Goal: Task Accomplishment & Management: Complete application form

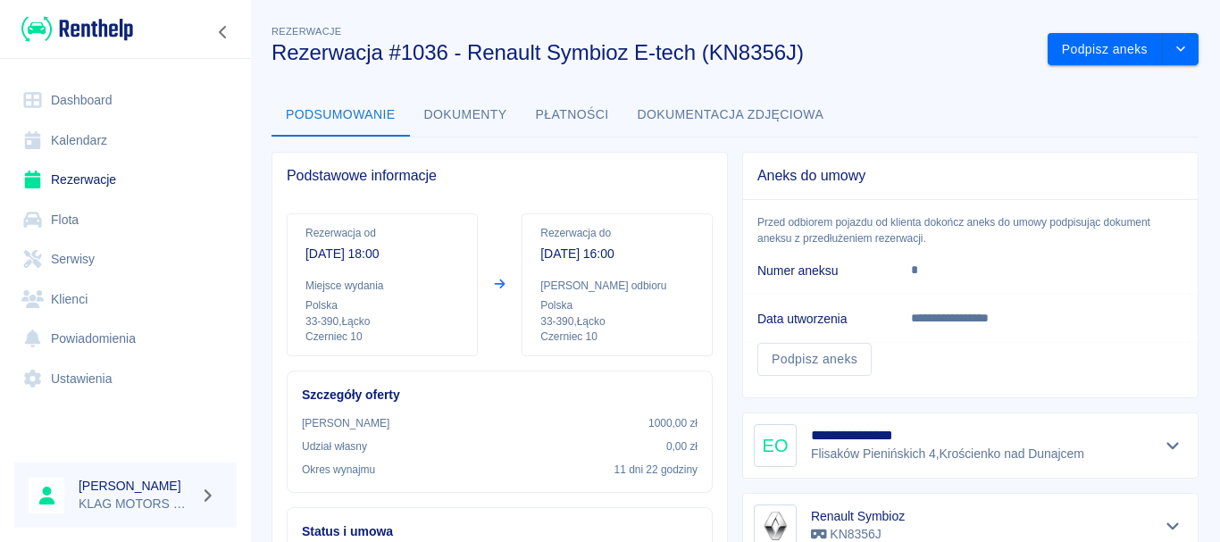
click at [106, 179] on link "Rezerwacje" at bounding box center [125, 180] width 222 height 40
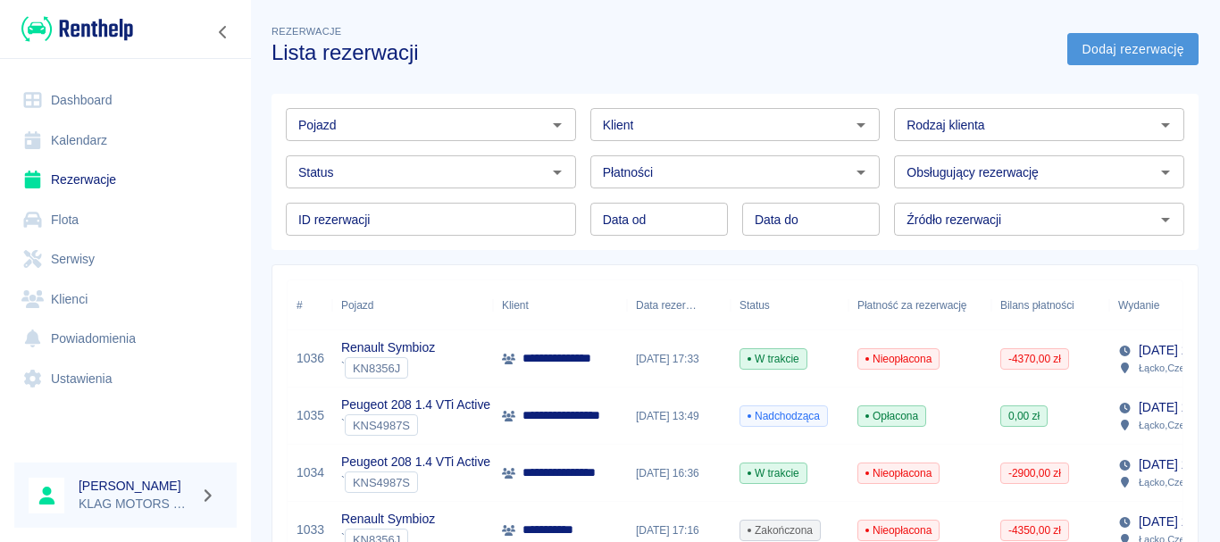
click at [1111, 50] on link "Dodaj rezerwację" at bounding box center [1133, 49] width 131 height 33
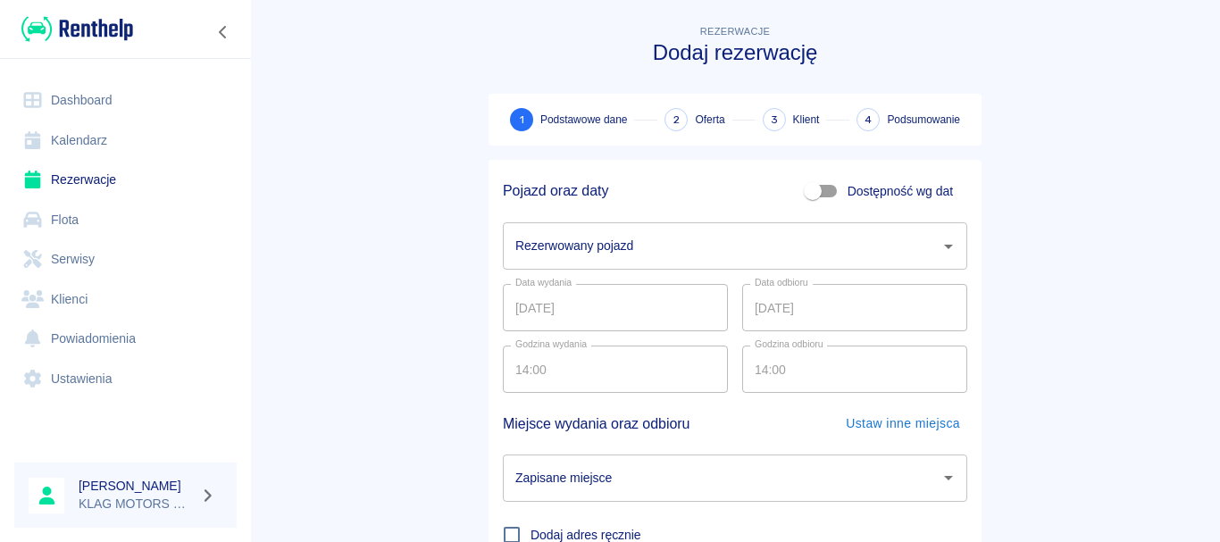
click at [537, 244] on div "Rezerwowany pojazd Rezerwowany pojazd" at bounding box center [735, 245] width 465 height 47
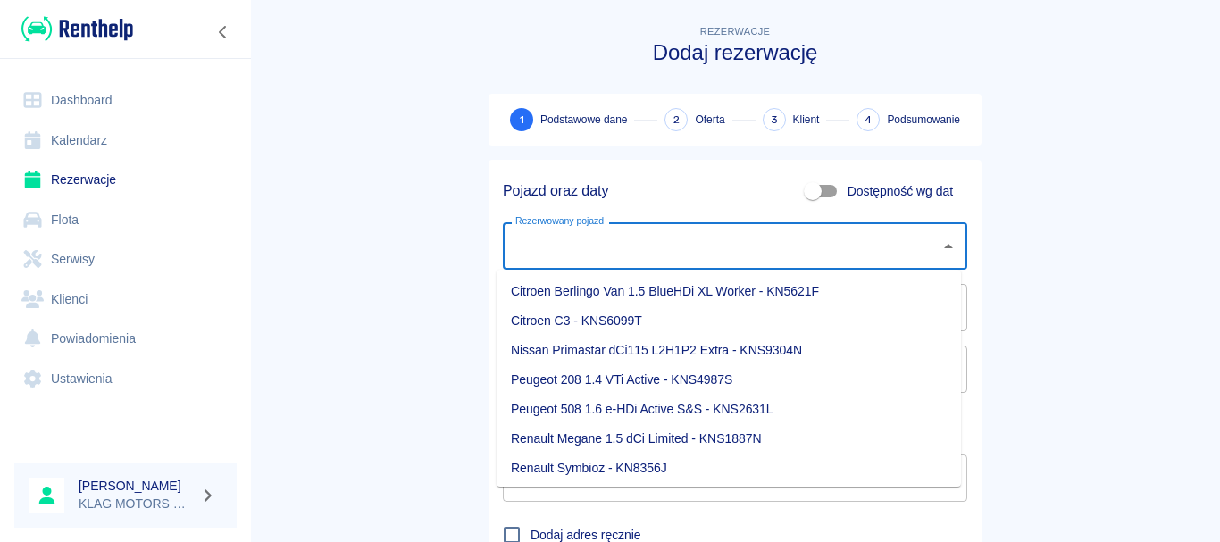
click at [558, 457] on li "Renault Symbioz - KN8356J" at bounding box center [729, 468] width 465 height 29
type input "Renault Symbioz - KN8356J"
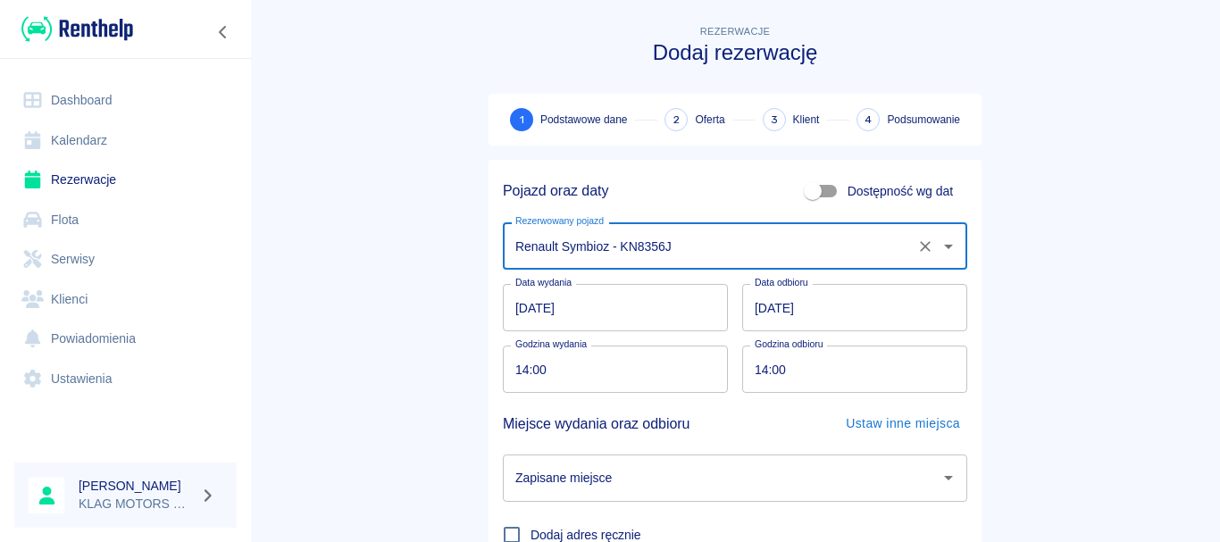
scroll to position [89, 0]
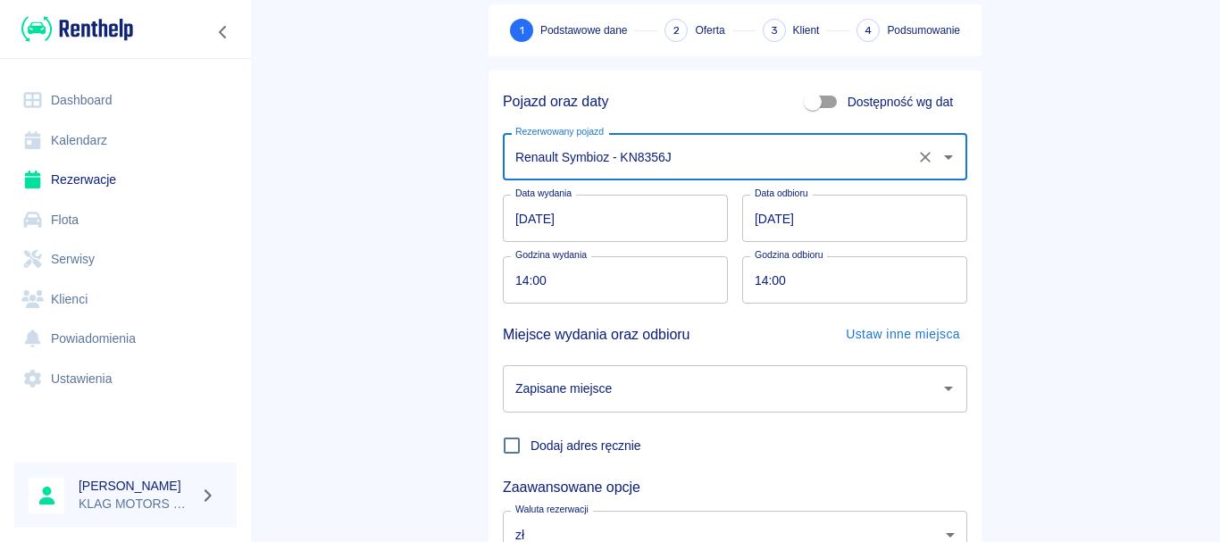
click at [507, 285] on input "14:00" at bounding box center [609, 279] width 213 height 47
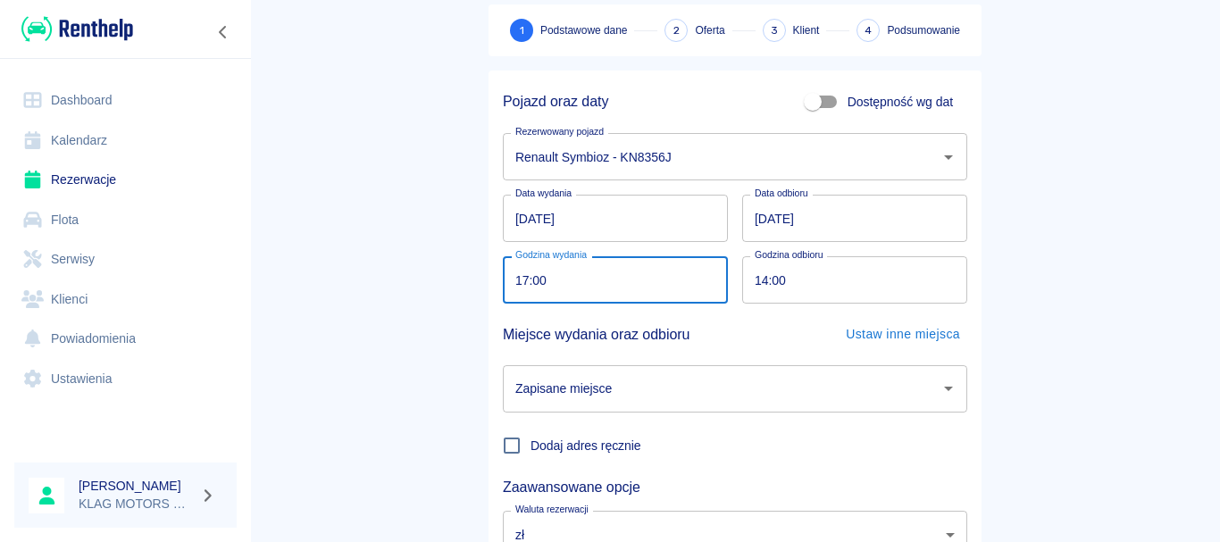
type input "17:00"
click at [1048, 296] on main "Rezerwacje Dodaj rezerwację 1 Podstawowe dane 2 Oferta 3 Klient 4 Podsumowanie …" at bounding box center [735, 283] width 970 height 702
click at [748, 221] on input "07.10.2025" at bounding box center [854, 218] width 225 height 47
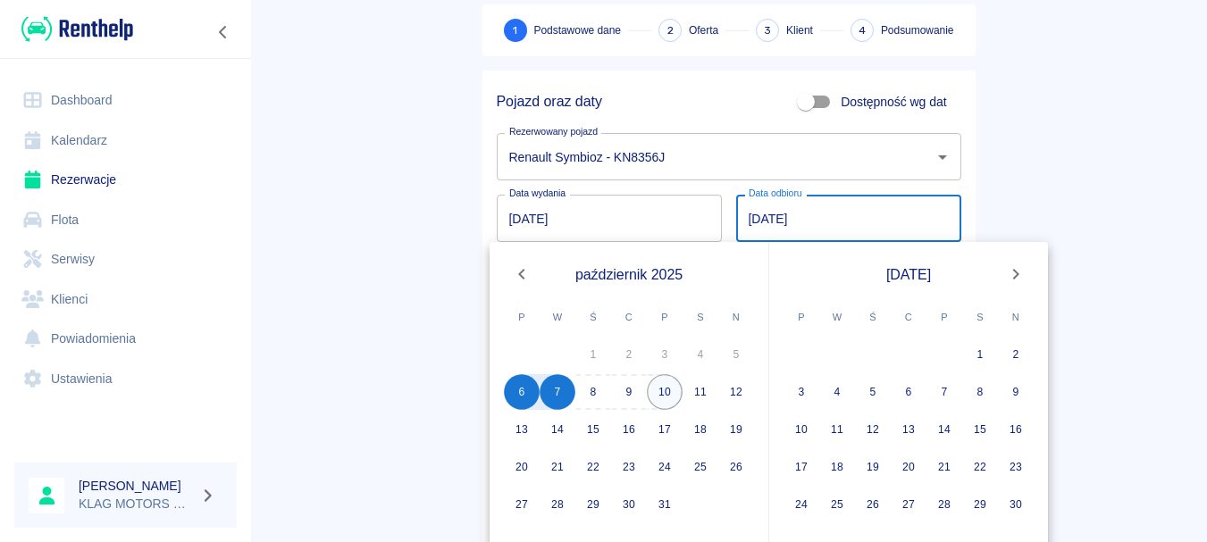
click at [662, 392] on button "10" at bounding box center [665, 392] width 36 height 36
type input "10.10.2025"
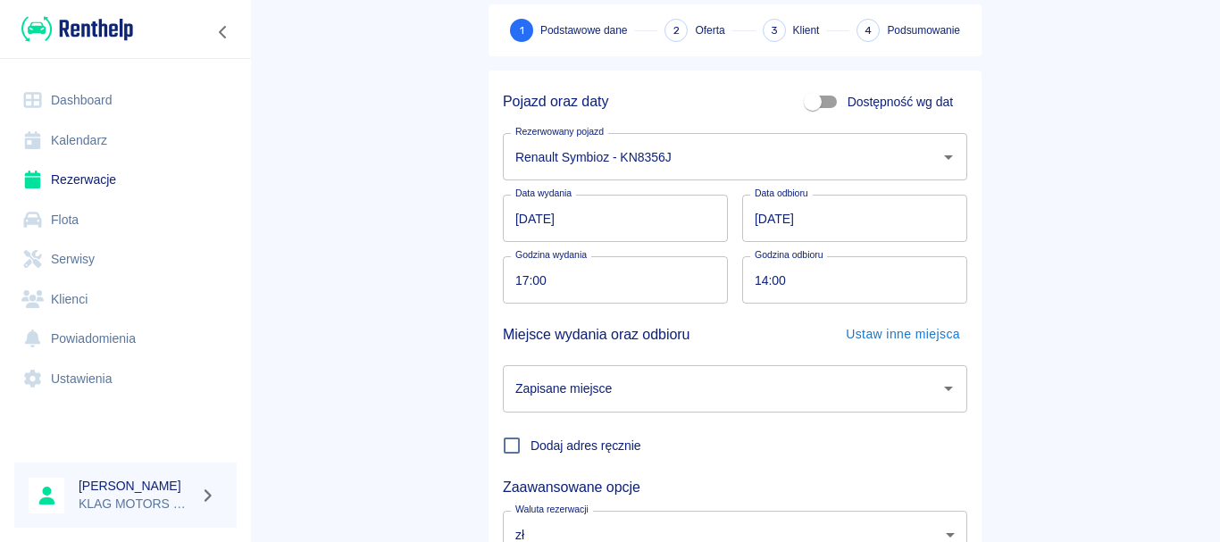
click at [755, 300] on input "14:00" at bounding box center [848, 279] width 213 height 47
type input "16:00"
click at [439, 339] on main "Rezerwacje Dodaj rezerwację 1 Podstawowe dane 2 Oferta 3 Klient 4 Podsumowanie …" at bounding box center [735, 283] width 970 height 702
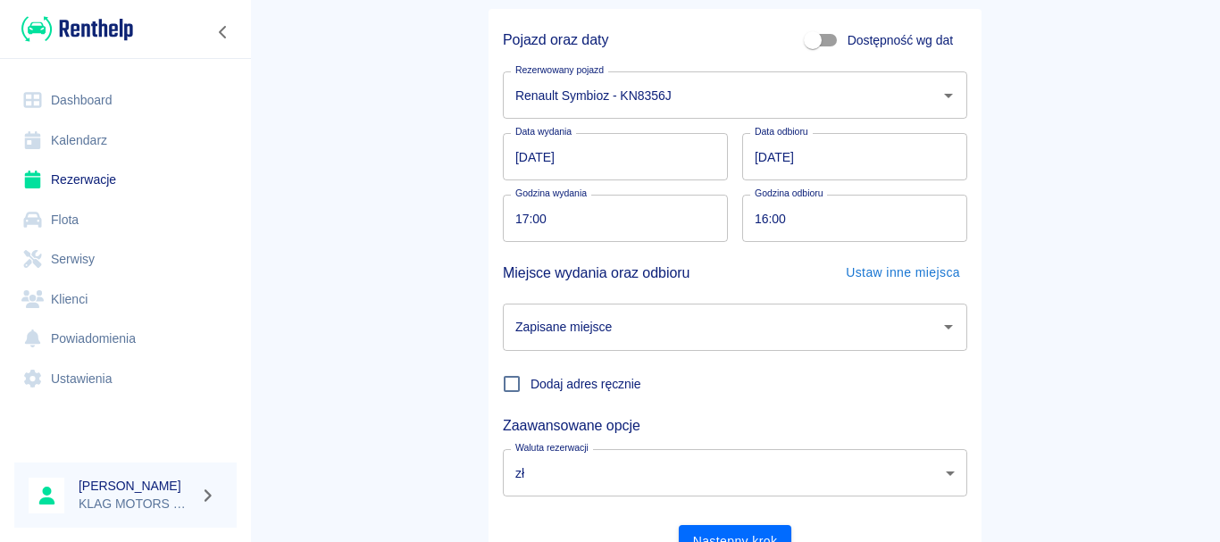
scroll to position [179, 0]
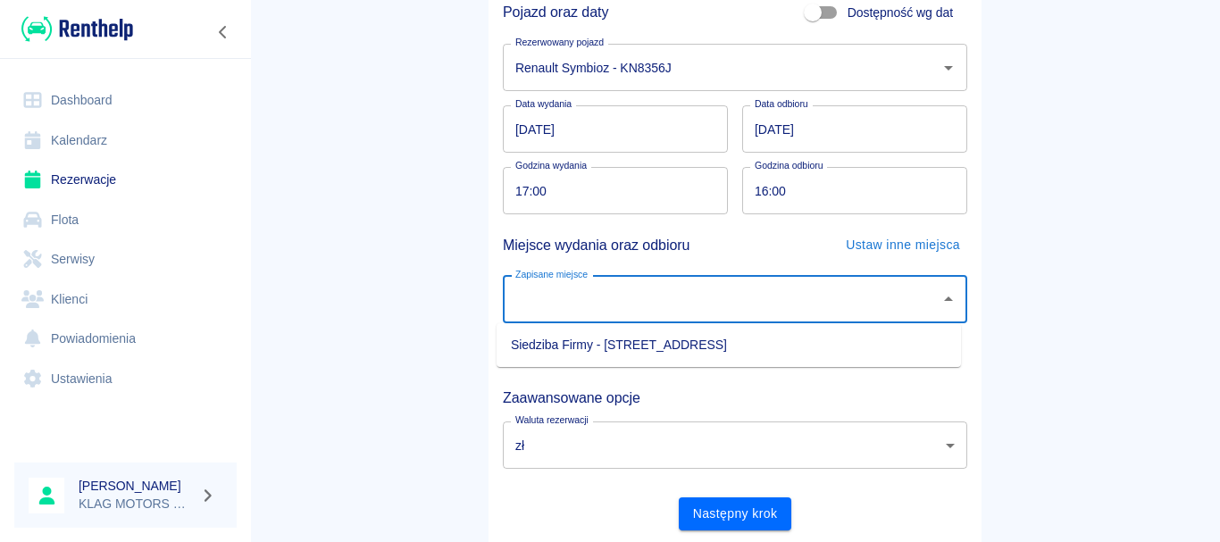
click at [578, 309] on input "Zapisane miejsce" at bounding box center [722, 299] width 422 height 31
click at [594, 354] on li "Siedziba Firmy - Łącko, Czerniec 10" at bounding box center [729, 345] width 465 height 29
type input "Siedziba Firmy - Łącko, Czerniec 10"
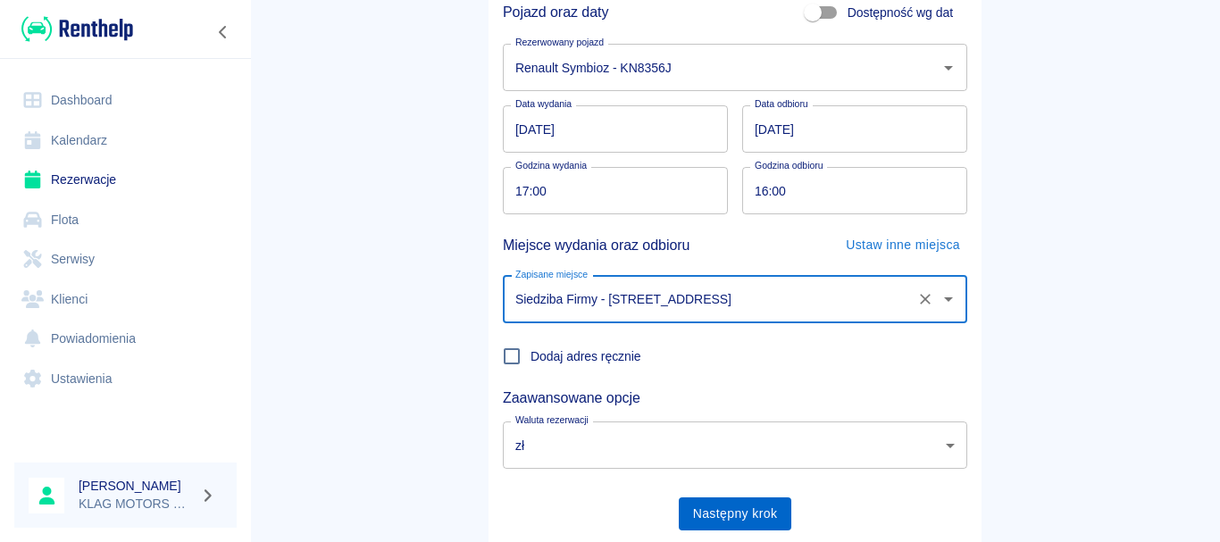
click at [740, 519] on button "Następny krok" at bounding box center [735, 514] width 113 height 33
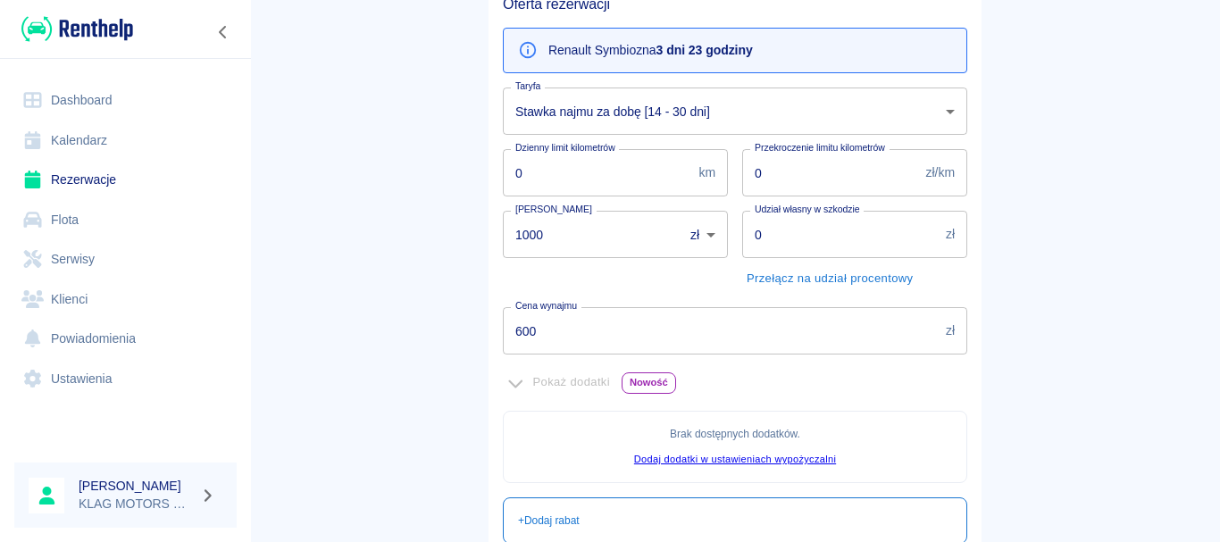
click at [594, 118] on body "Używamy plików Cookies, by zapewnić Ci najlepsze możliwe doświadczenie. Aby dow…" at bounding box center [610, 271] width 1220 height 542
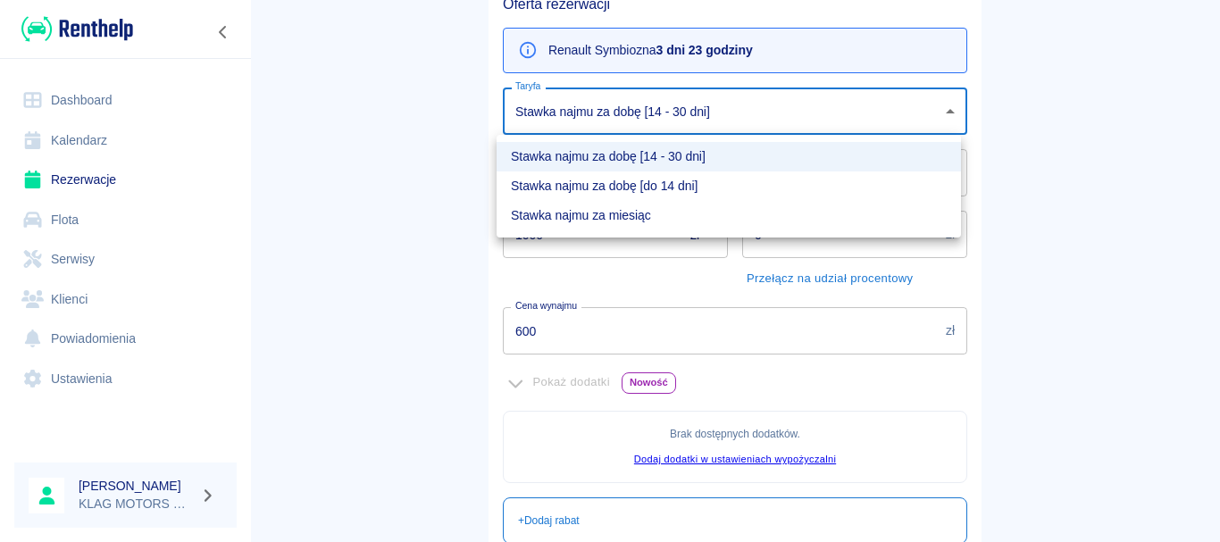
click at [623, 187] on li "Stawka najmu za dobę [do 14 dni]" at bounding box center [729, 186] width 465 height 29
type input "e5e8caa0-2856-414d-9dbe-1912e0560734"
type input "760"
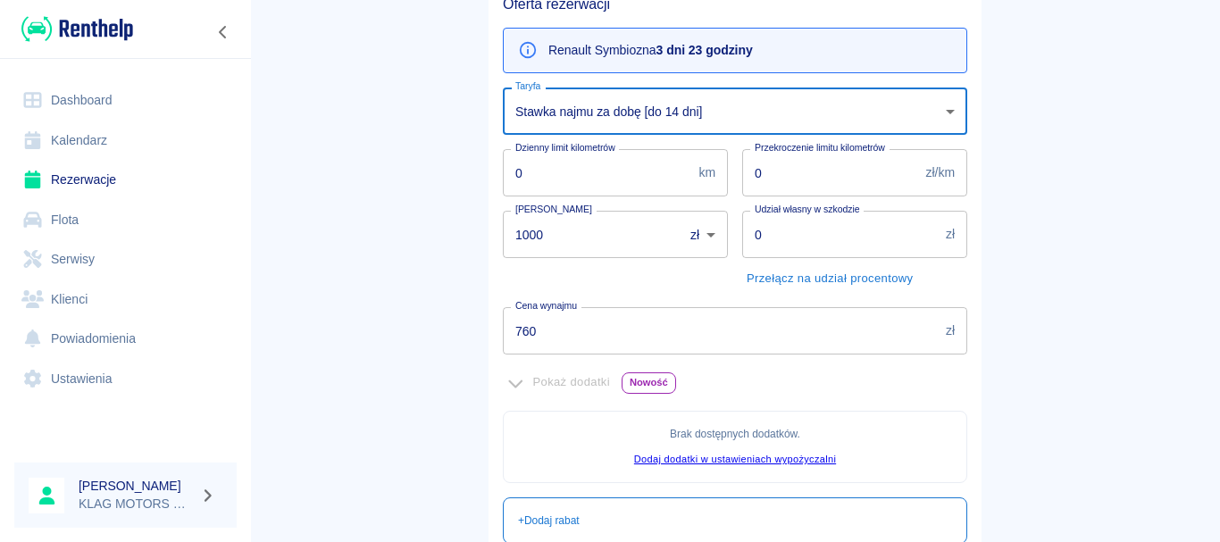
click at [569, 237] on input "1000" at bounding box center [587, 234] width 168 height 47
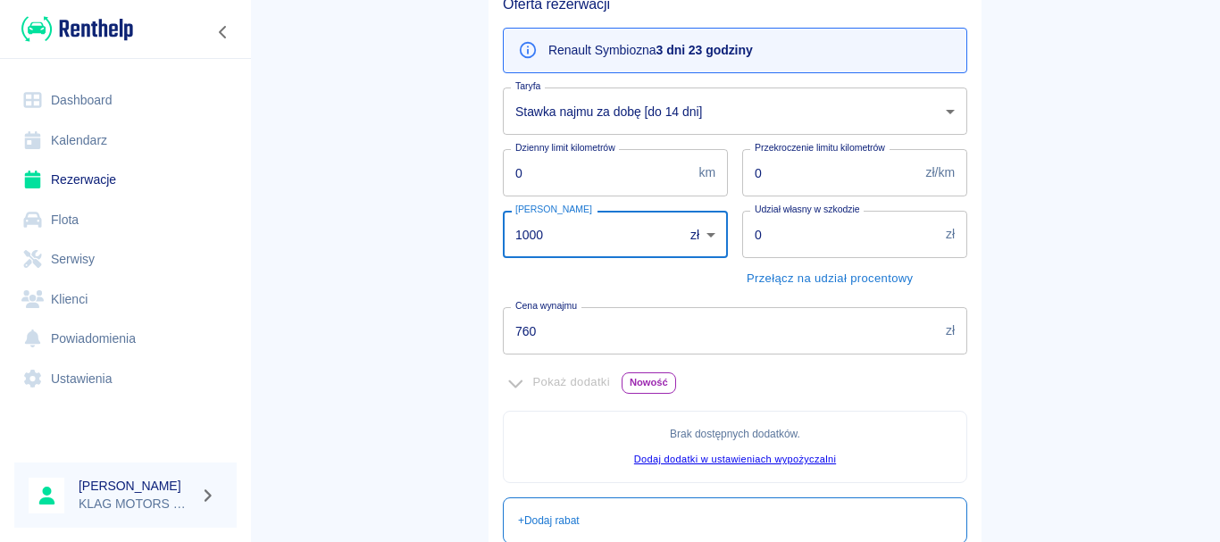
click at [569, 237] on input "1000" at bounding box center [587, 234] width 168 height 47
type input "1"
type input "0"
click at [350, 368] on main "Rezerwacje Dodaj rezerwację Podstawowe dane 2 Oferta 3 Klient 4 Podsumowanie Of…" at bounding box center [735, 310] width 970 height 935
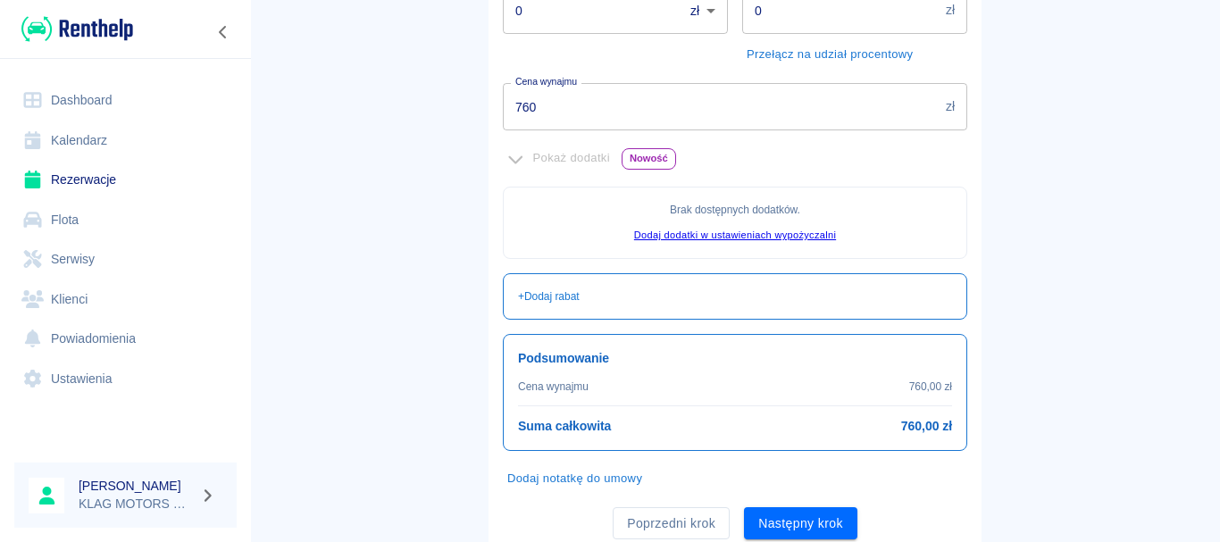
scroll to position [447, 0]
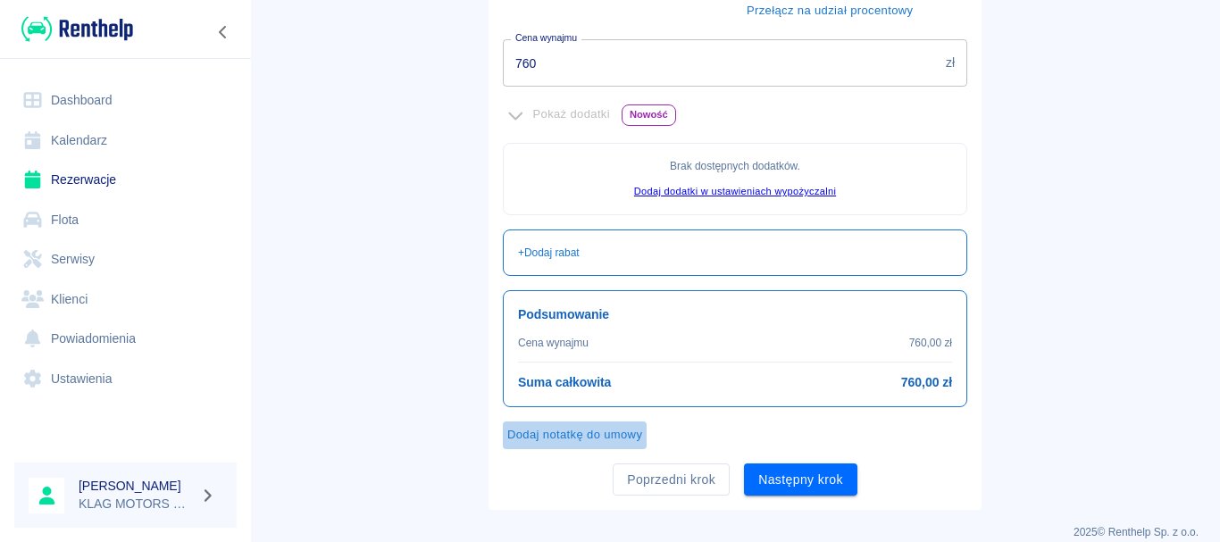
click at [605, 427] on button "Dodaj notatkę do umowy" at bounding box center [575, 436] width 144 height 28
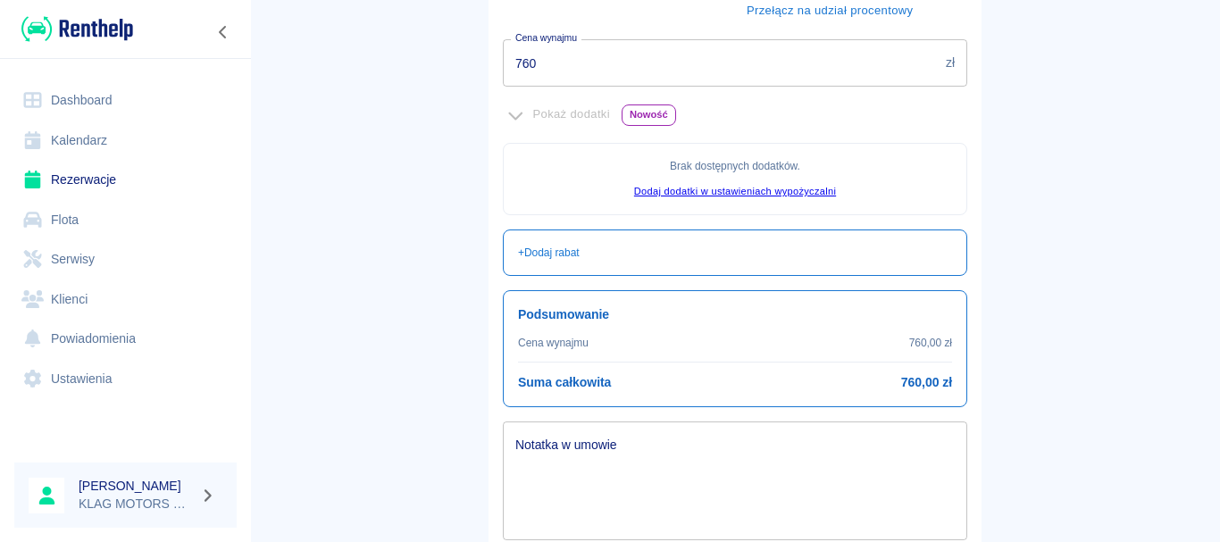
click at [582, 447] on textarea "Notatka w umowie" at bounding box center [735, 481] width 440 height 89
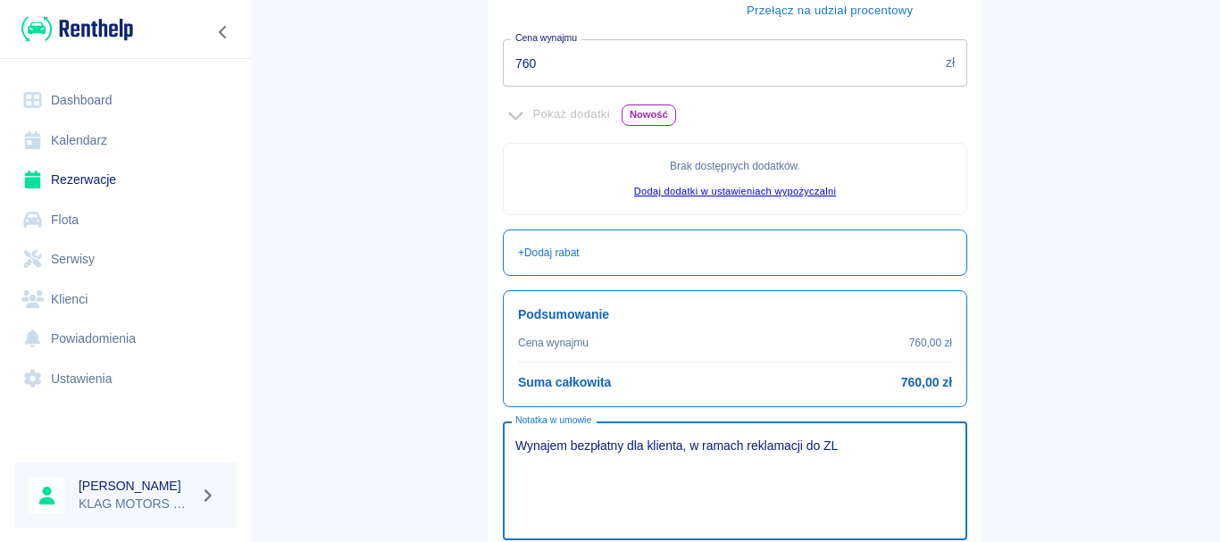
click at [757, 442] on textarea "Wynajem bezpłatny dla klienta, w ramach reklamacji do ZL" at bounding box center [735, 481] width 440 height 89
click at [1032, 251] on main "Rezerwacje Dodaj rezerwację Podstawowe dane 2 Oferta 3 Klient 4 Podsumowanie Of…" at bounding box center [735, 105] width 970 height 1061
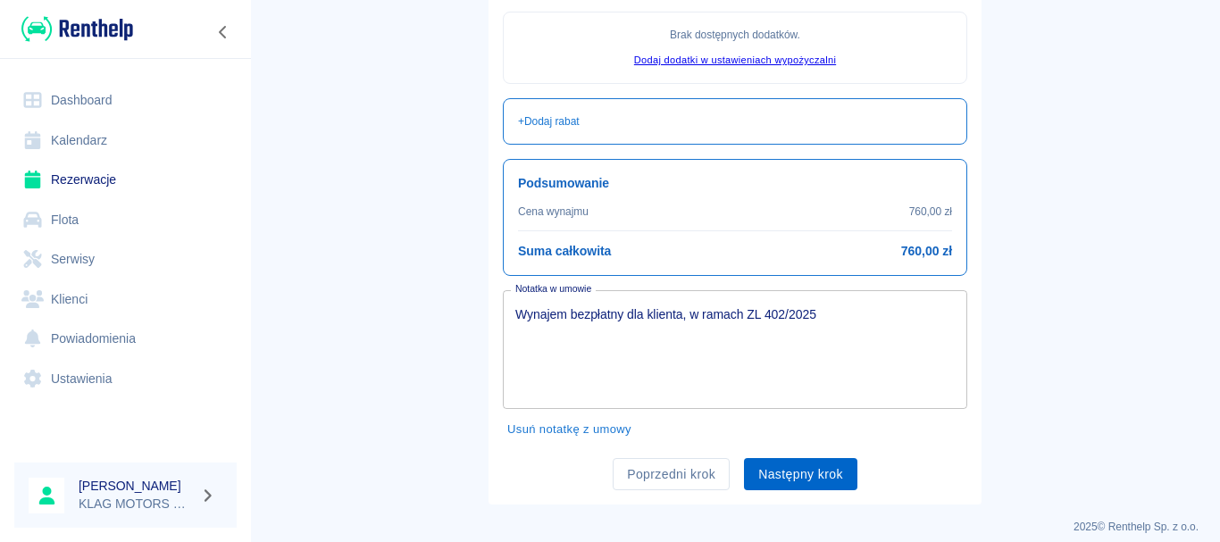
scroll to position [592, 0]
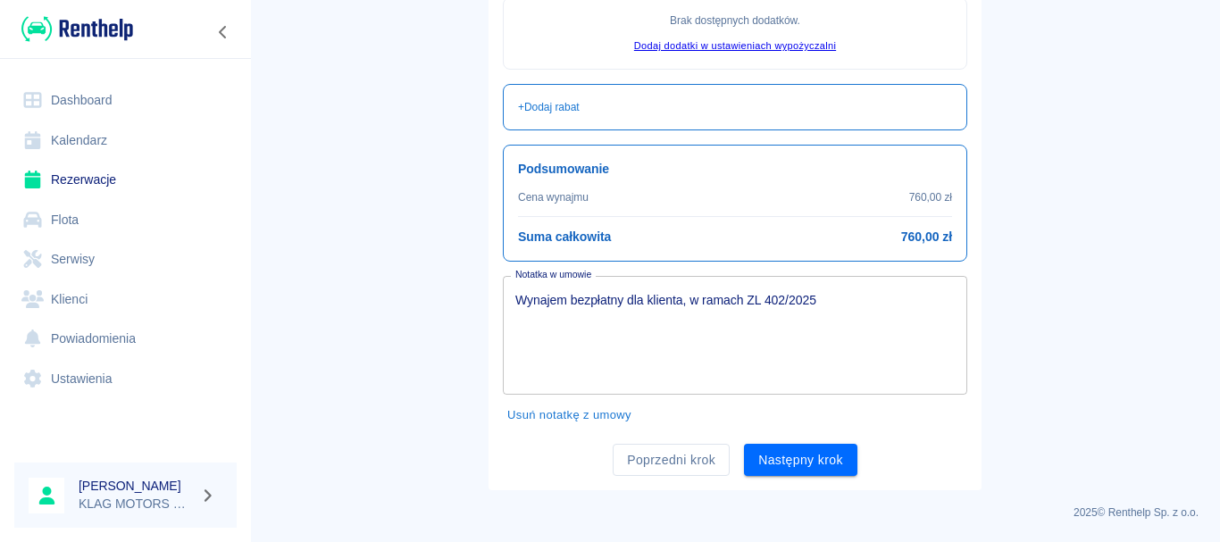
click at [861, 321] on textarea "Wynajem bezpłatny dla klienta, w ramach ZL 402/2025" at bounding box center [735, 335] width 440 height 89
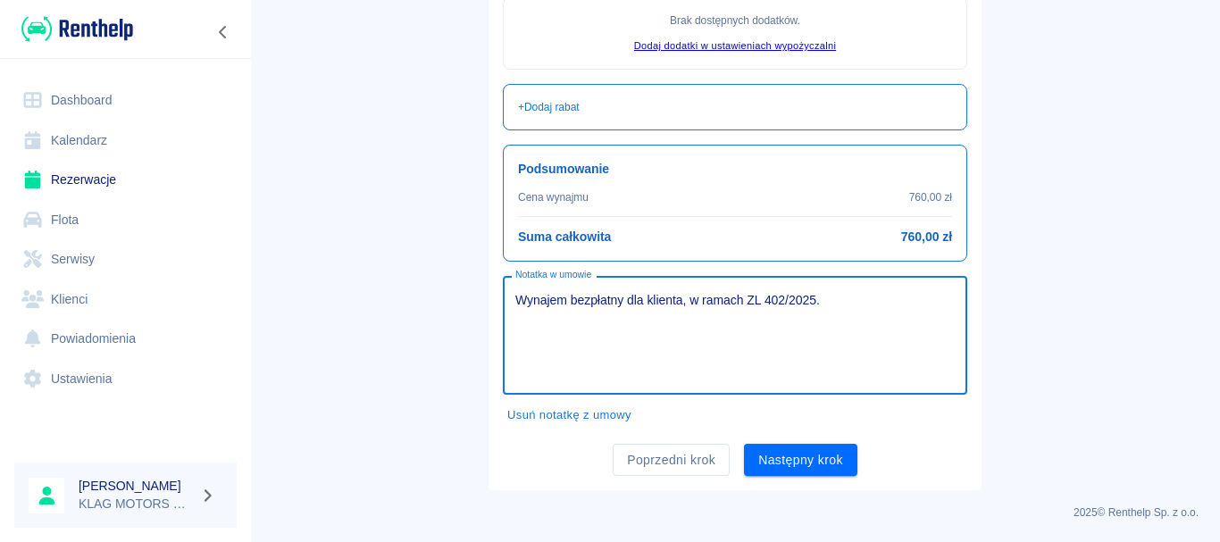
type textarea "Wynajem bezpłatny dla klienta, w ramach ZL 402/2025."
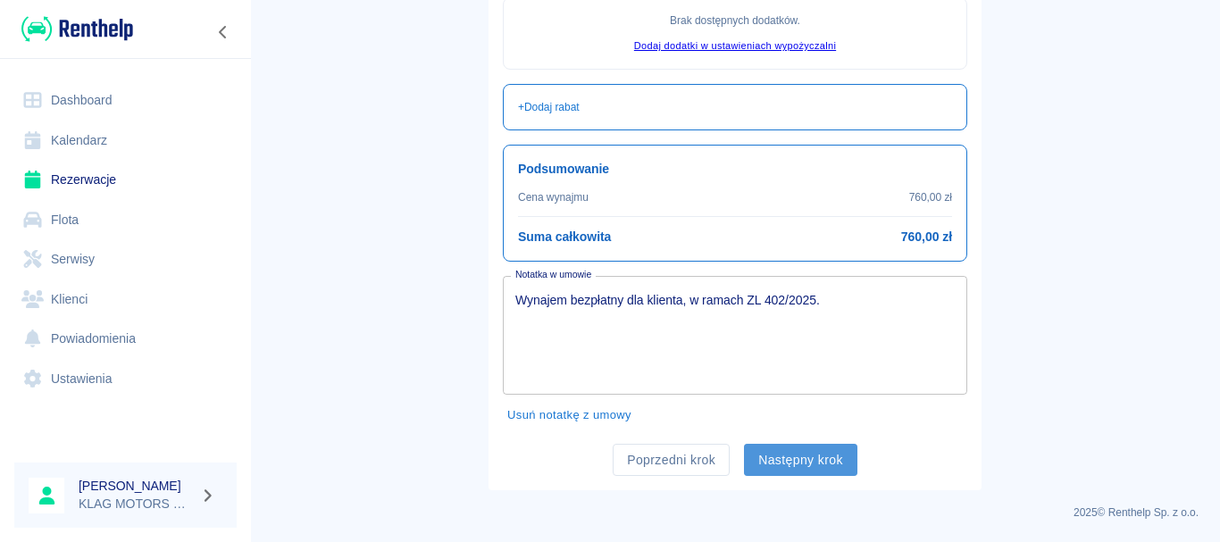
click at [829, 448] on button "Następny krok" at bounding box center [800, 460] width 113 height 33
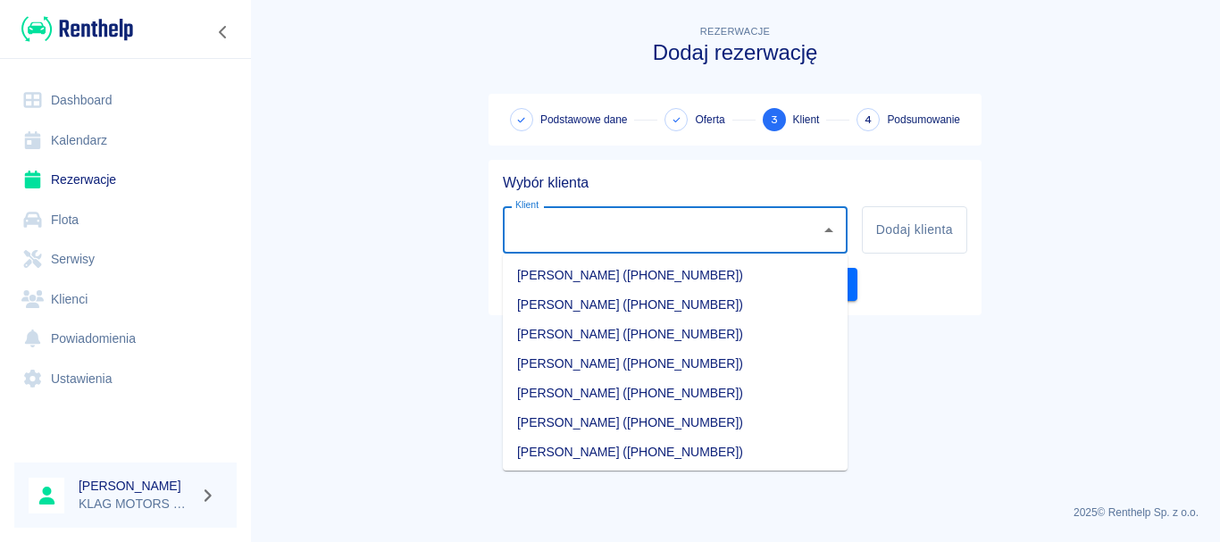
click at [636, 217] on input "Klient" at bounding box center [662, 229] width 302 height 31
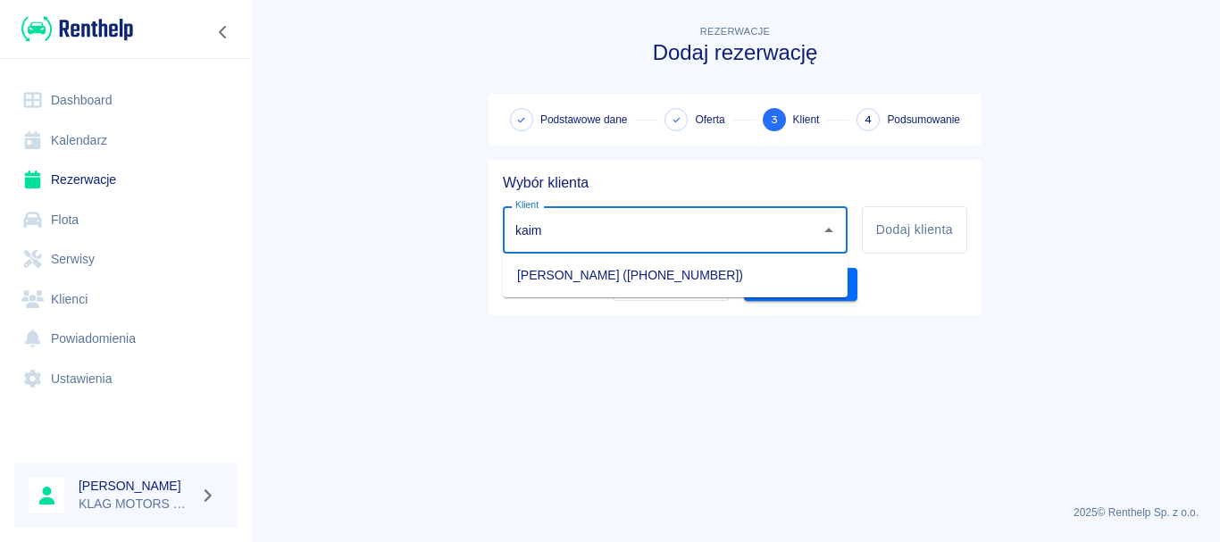
click at [625, 271] on li "Halina Kaim (+48782495882)" at bounding box center [675, 275] width 345 height 29
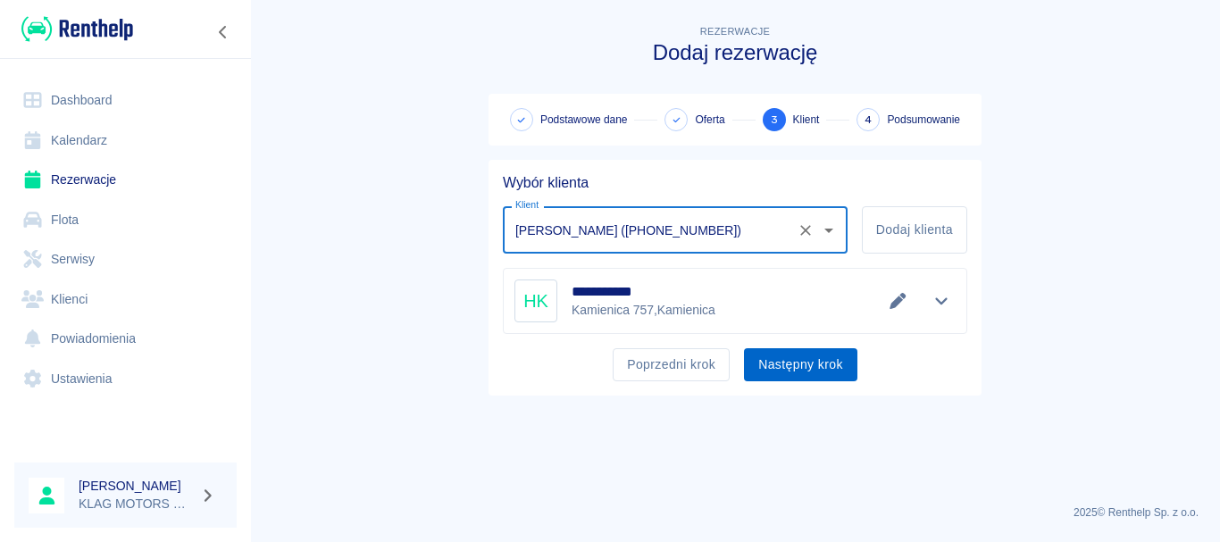
type input "Halina Kaim (+48782495882)"
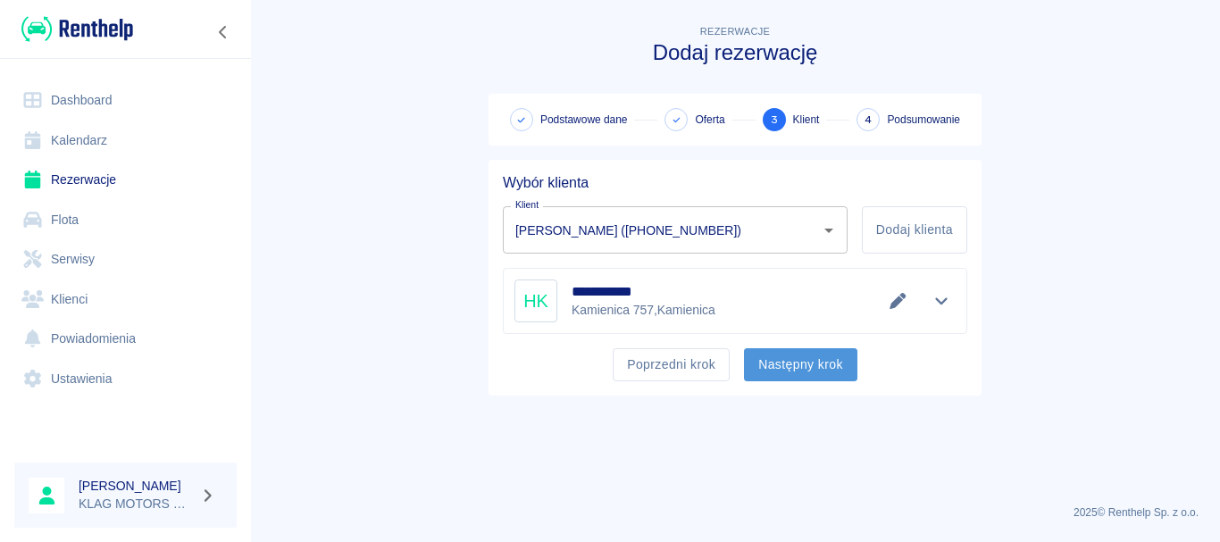
click at [789, 362] on button "Następny krok" at bounding box center [800, 364] width 113 height 33
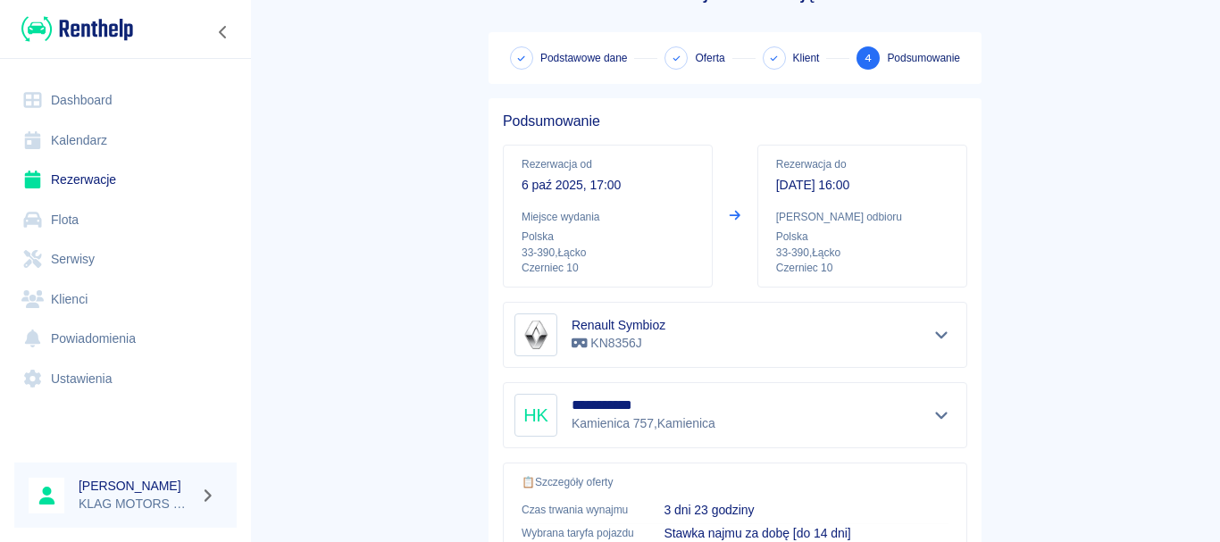
scroll to position [89, 0]
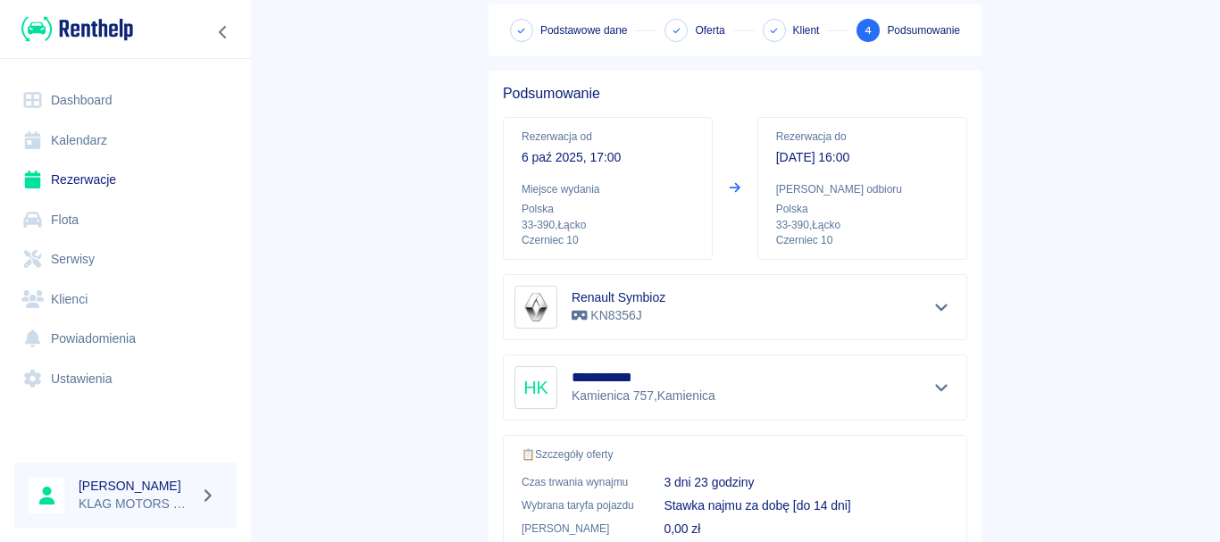
click at [434, 336] on main "**********" at bounding box center [735, 408] width 970 height 953
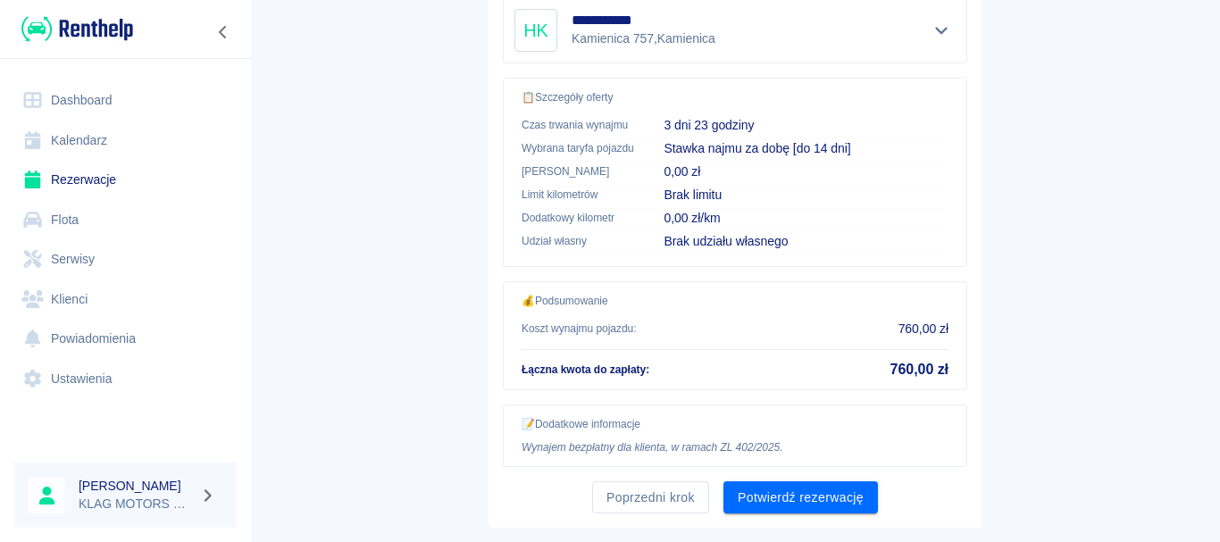
scroll to position [484, 0]
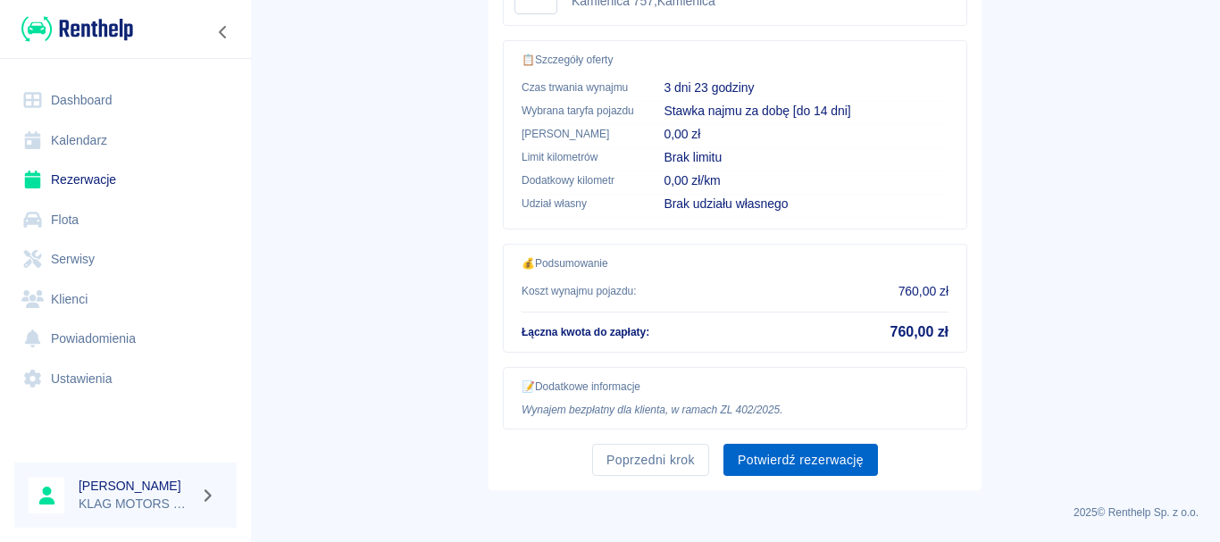
click at [753, 457] on button "Potwierdź rezerwację" at bounding box center [801, 460] width 155 height 33
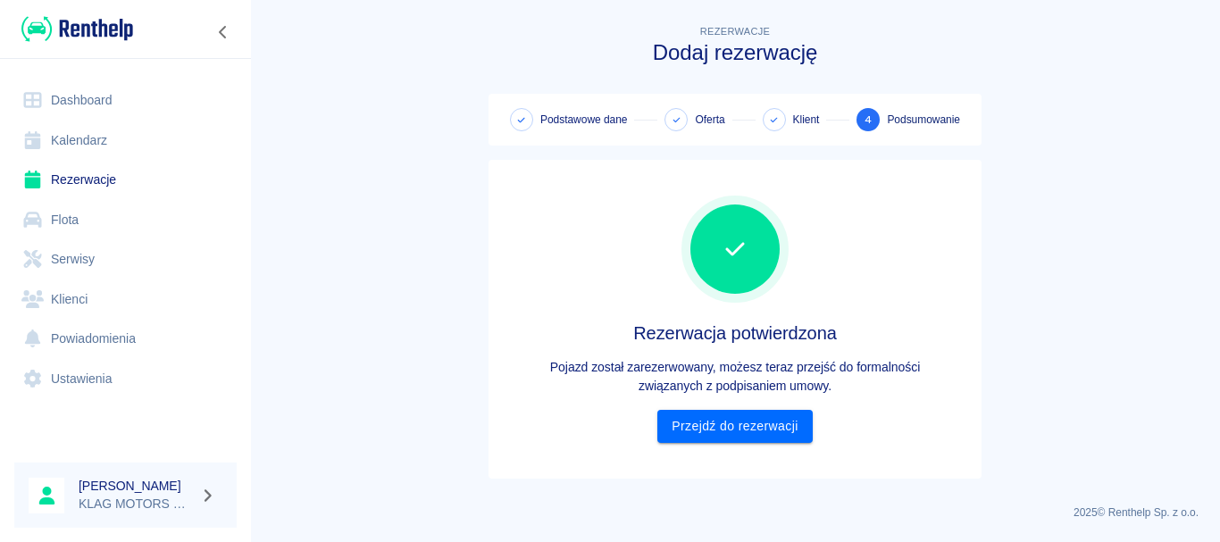
scroll to position [0, 0]
click at [732, 432] on link "Przejdź do rezerwacji" at bounding box center [735, 426] width 155 height 33
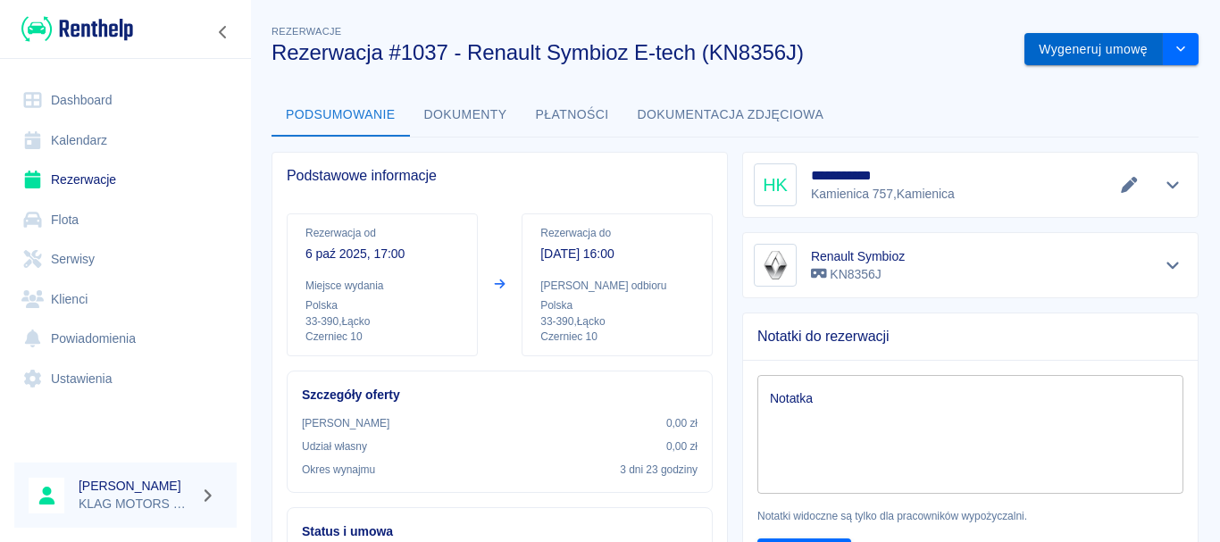
click at [1116, 58] on button "Wygeneruj umowę" at bounding box center [1094, 49] width 138 height 33
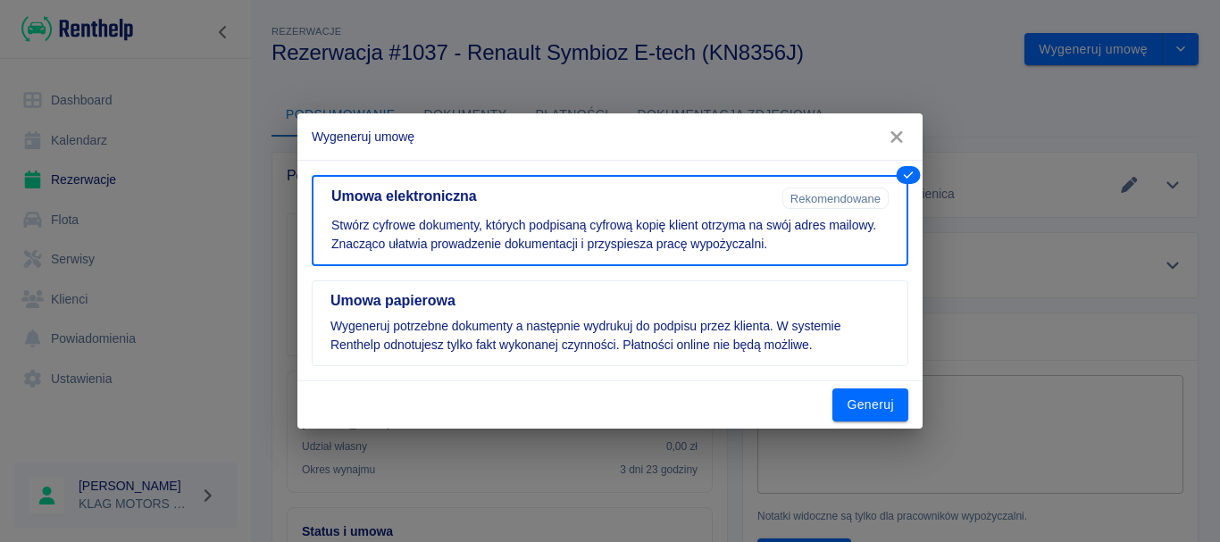
click at [893, 137] on icon "button" at bounding box center [896, 137] width 23 height 19
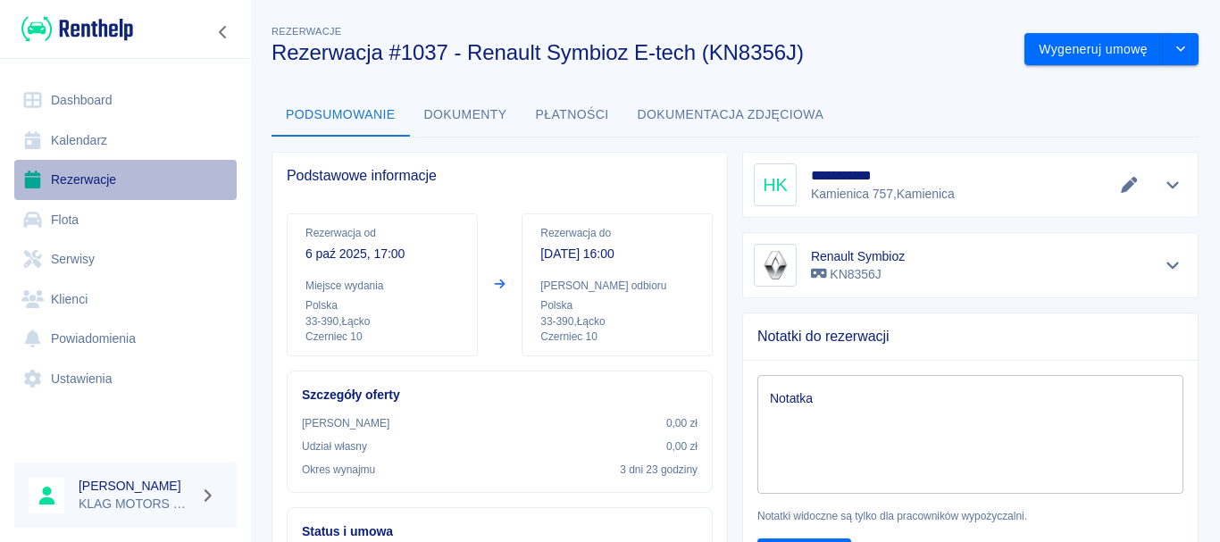
click at [117, 190] on link "Rezerwacje" at bounding box center [125, 180] width 222 height 40
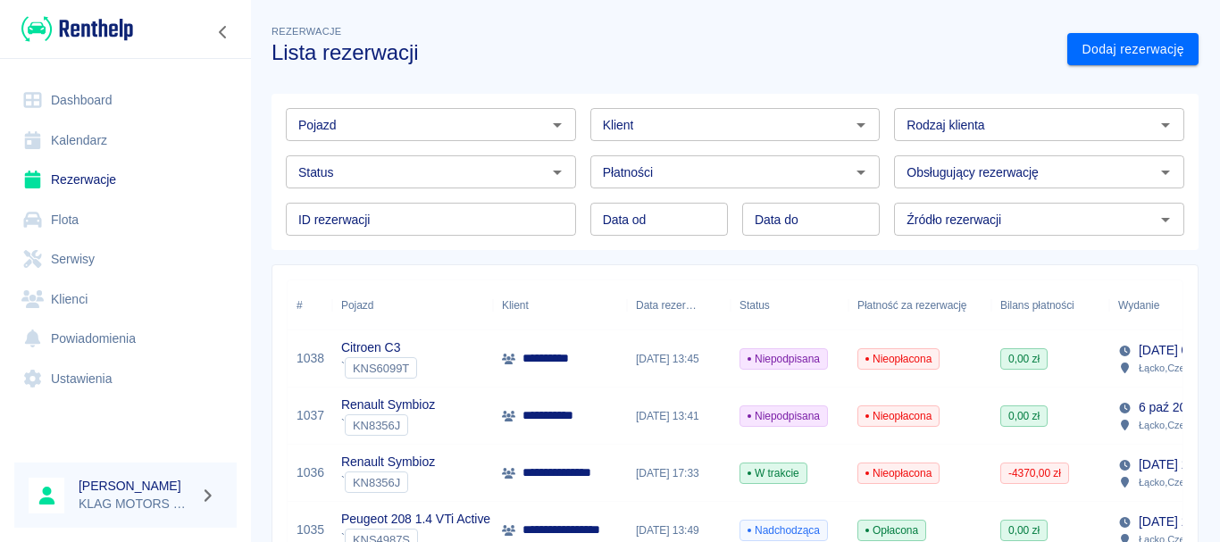
click at [72, 36] on img at bounding box center [77, 28] width 112 height 29
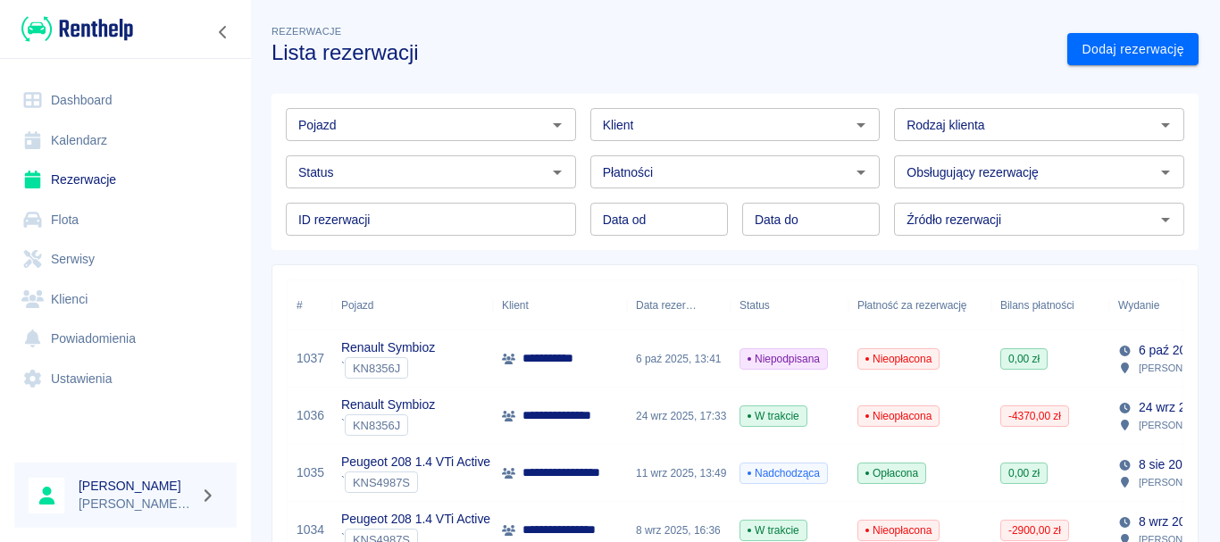
click at [1090, 31] on div "Dodaj rezerwację" at bounding box center [1126, 42] width 146 height 47
click at [1077, 52] on link "Dodaj rezerwację" at bounding box center [1133, 49] width 131 height 33
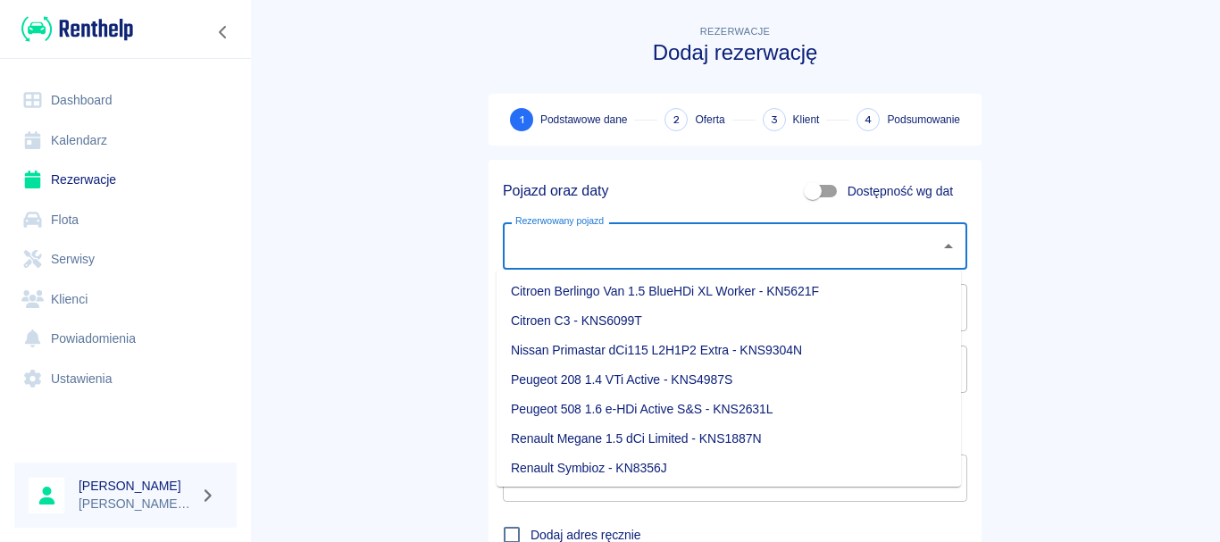
click at [576, 252] on div "Rezerwowany pojazd Rezerwowany pojazd" at bounding box center [735, 245] width 465 height 47
click at [592, 311] on li "Citroen C3 - KNS6099T" at bounding box center [729, 320] width 465 height 29
type input "Citroen C3 - KNS6099T"
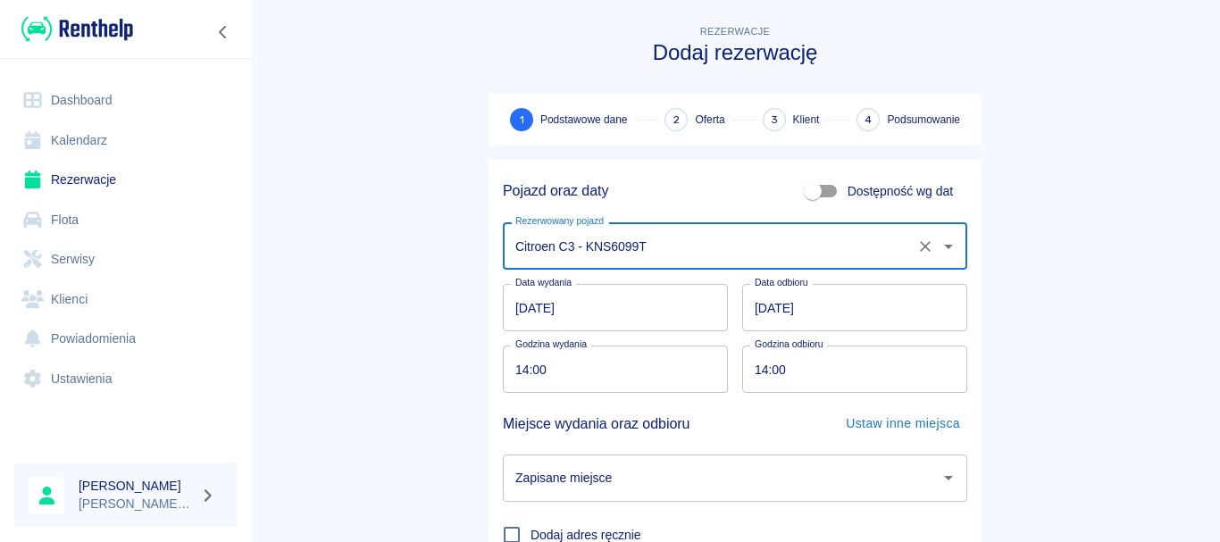
scroll to position [89, 0]
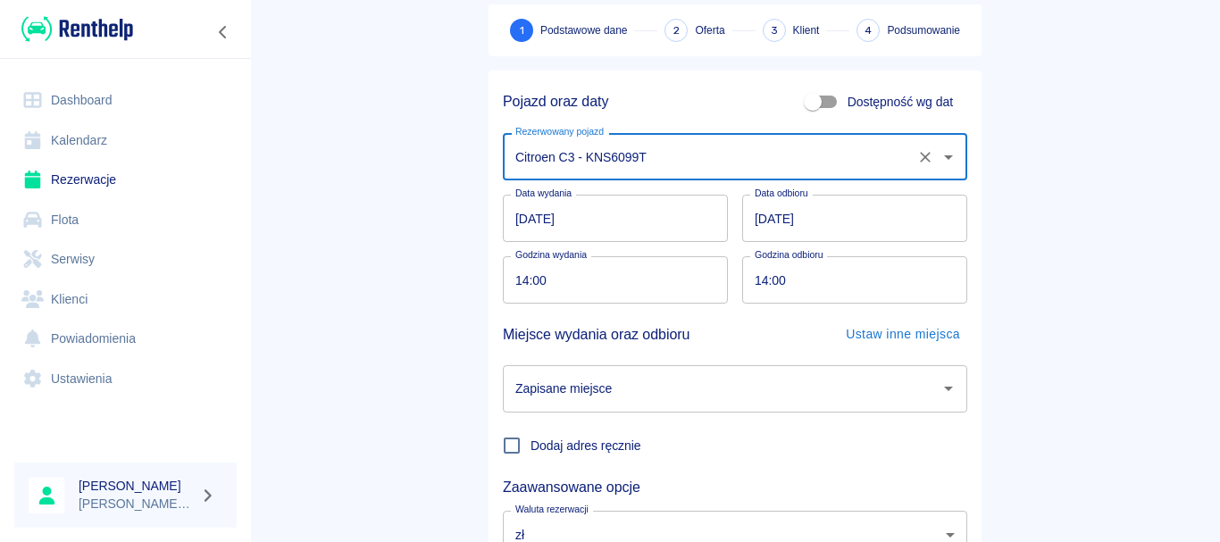
click at [765, 224] on input "[DATE]" at bounding box center [854, 218] width 225 height 47
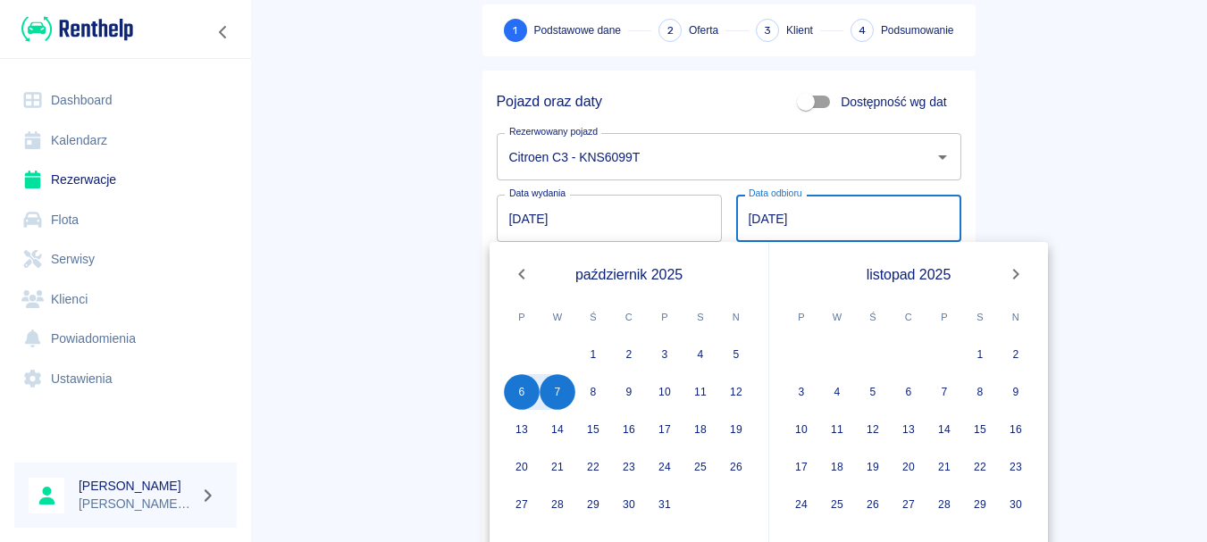
click at [742, 222] on input "[DATE]" at bounding box center [848, 218] width 225 height 47
click at [657, 396] on button "10" at bounding box center [665, 392] width 36 height 36
type input "[DATE]"
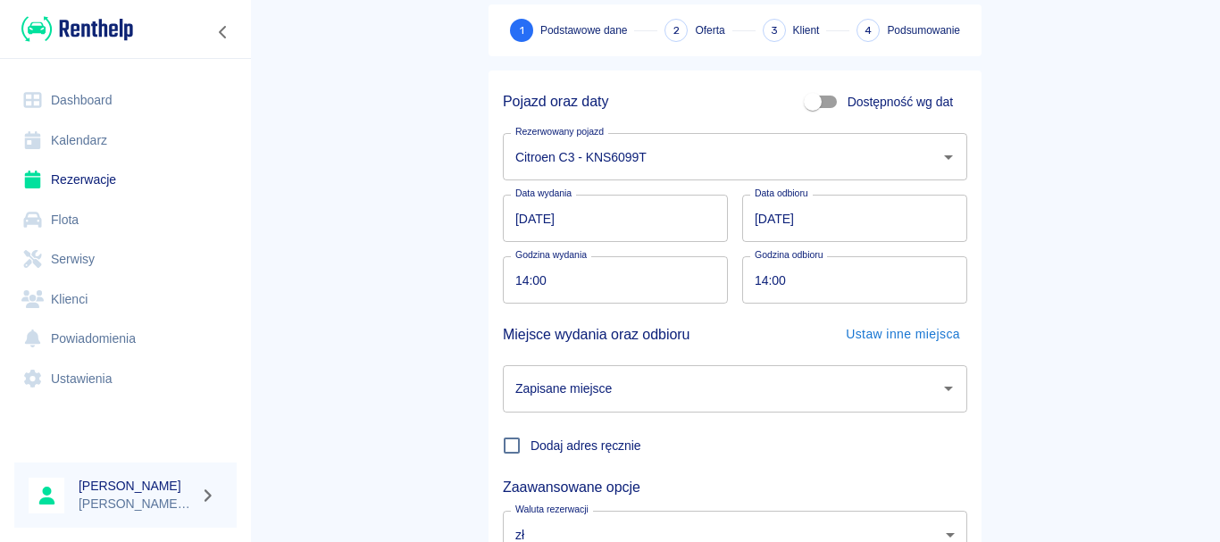
click at [509, 283] on input "14:00" at bounding box center [609, 279] width 213 height 47
click at [517, 219] on input "[DATE]" at bounding box center [615, 218] width 225 height 47
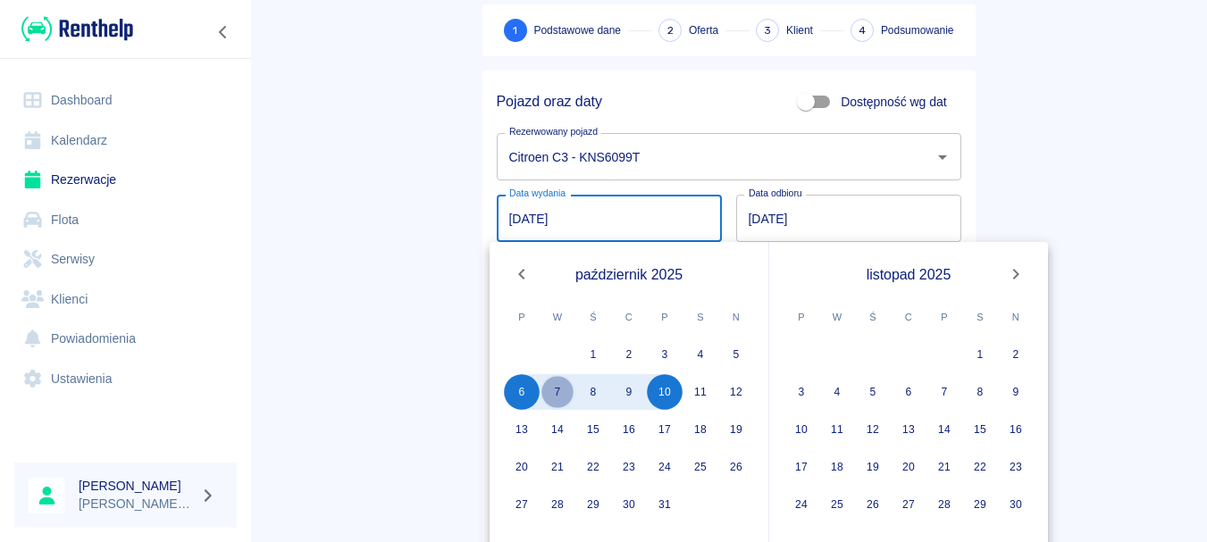
click at [559, 393] on button "7" at bounding box center [558, 392] width 36 height 36
type input "07.10.2025"
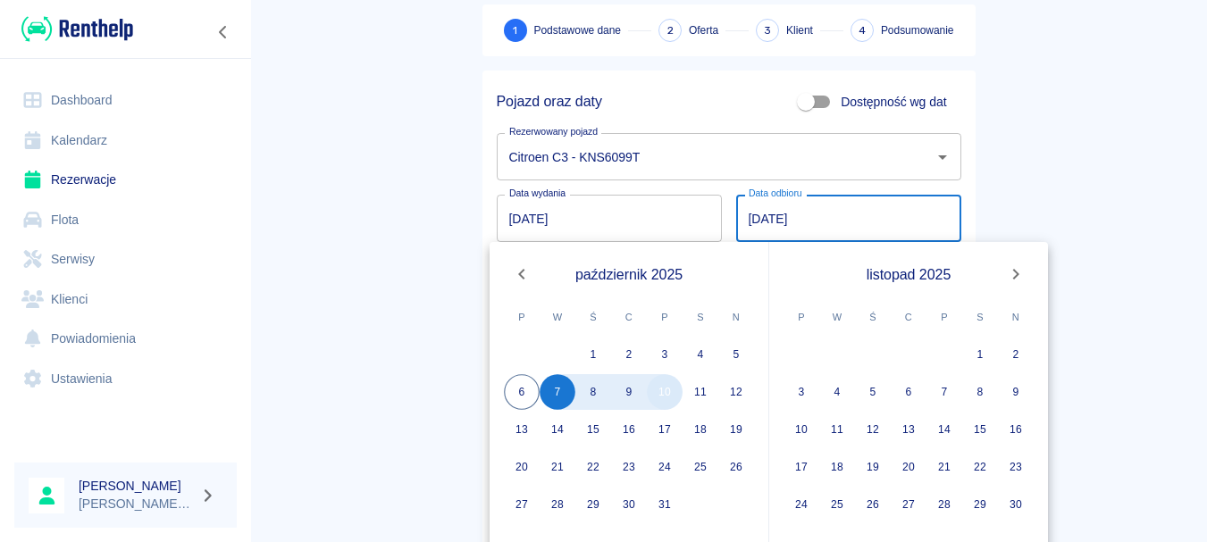
click at [666, 398] on button "10" at bounding box center [665, 392] width 36 height 36
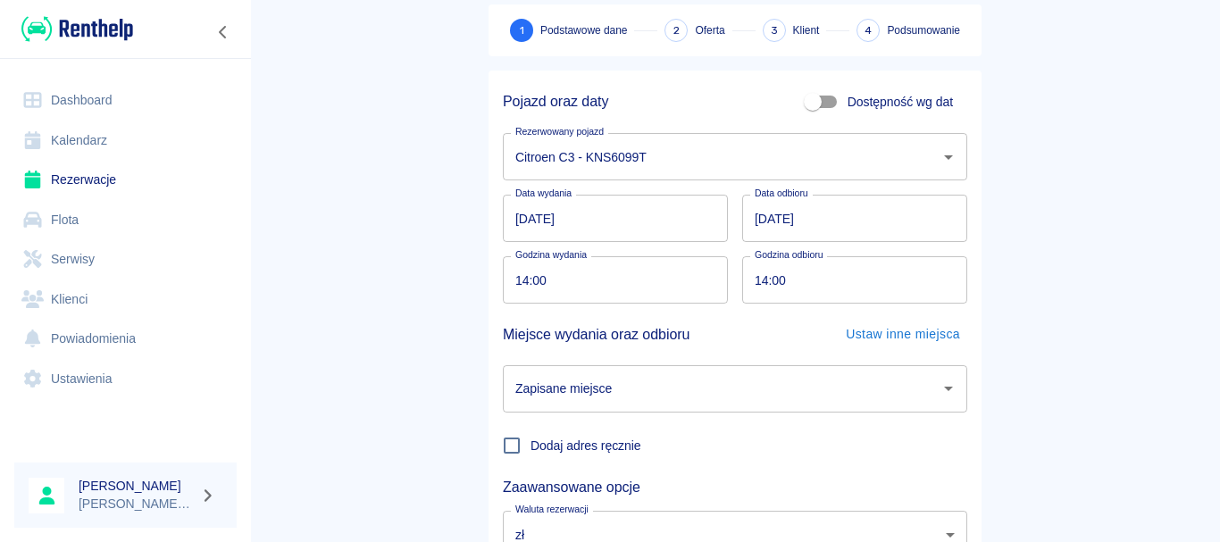
click at [503, 274] on input "14:00" at bounding box center [609, 279] width 213 height 47
type input "08:30"
click at [1072, 323] on main "Rezerwacje Dodaj rezerwację 1 Podstawowe dane 2 Oferta 3 Klient 4 Podsumowanie …" at bounding box center [735, 283] width 970 height 702
click at [753, 278] on input "14:00" at bounding box center [848, 279] width 213 height 47
type input "17:00"
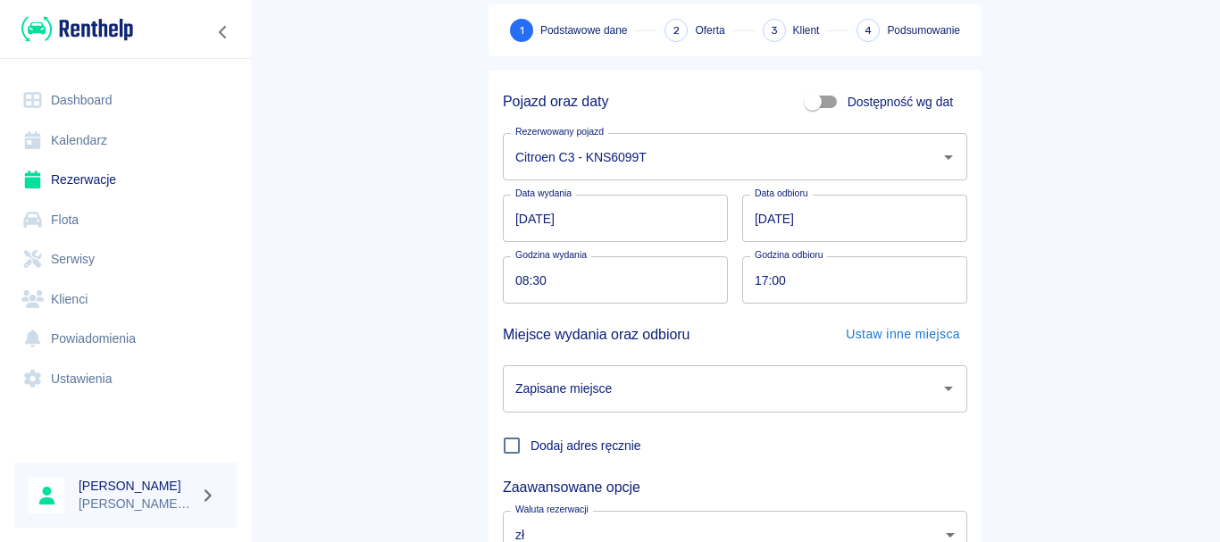
click at [397, 348] on main "Rezerwacje Dodaj rezerwację 1 Podstawowe dane 2 Oferta 3 Klient 4 Podsumowanie …" at bounding box center [735, 283] width 970 height 702
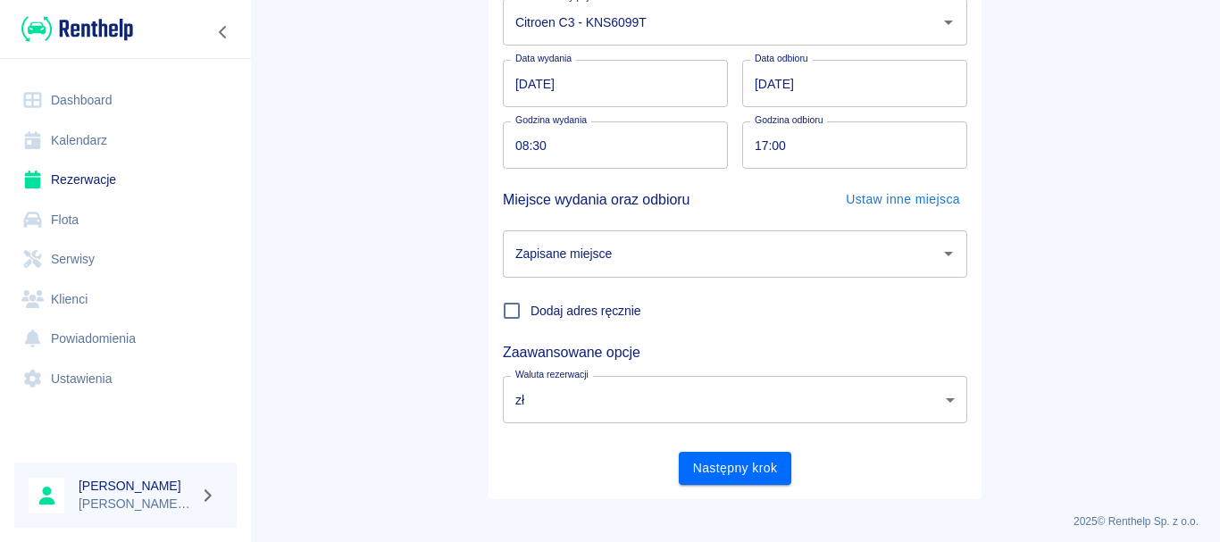
scroll to position [233, 0]
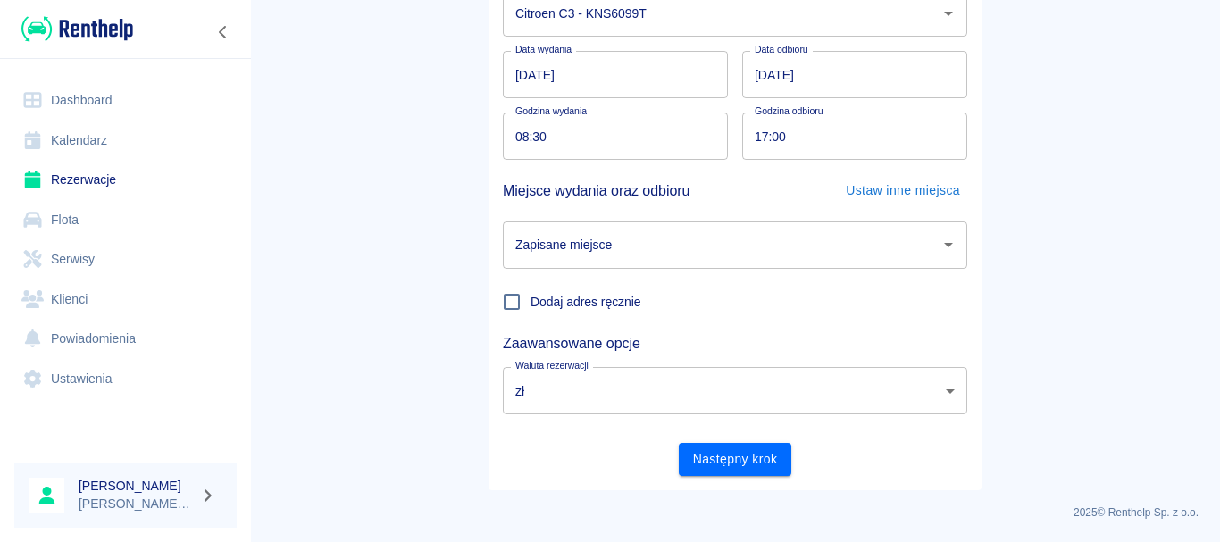
click at [645, 252] on input "Zapisane miejsce" at bounding box center [722, 245] width 422 height 31
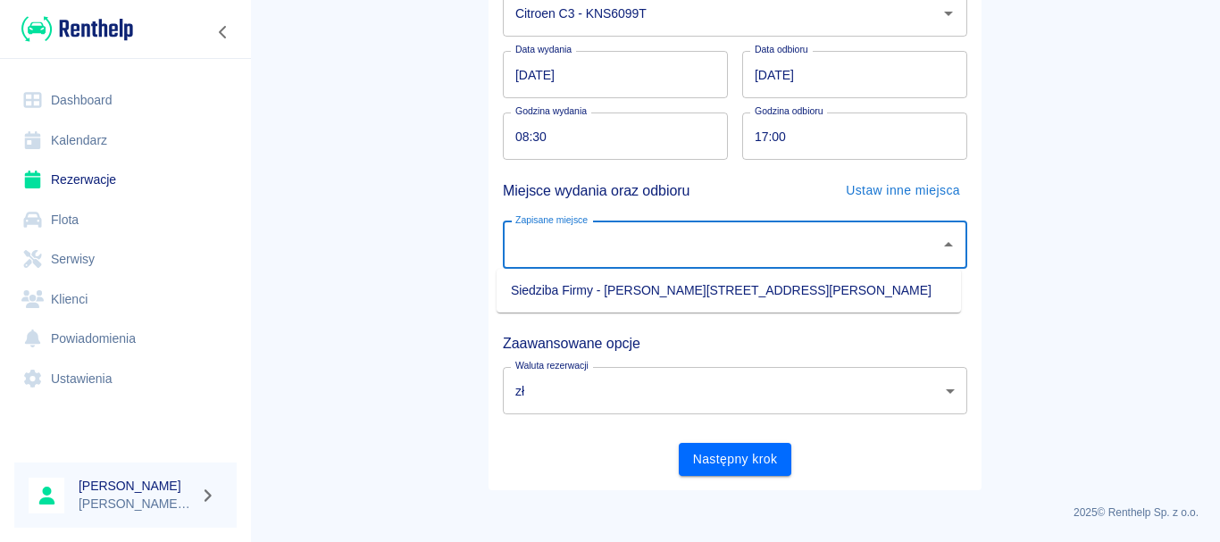
click at [605, 304] on li "Siedziba Firmy - Łącko, Czerniec 10" at bounding box center [729, 290] width 465 height 29
type input "Siedziba Firmy - Łącko, Czerniec 10"
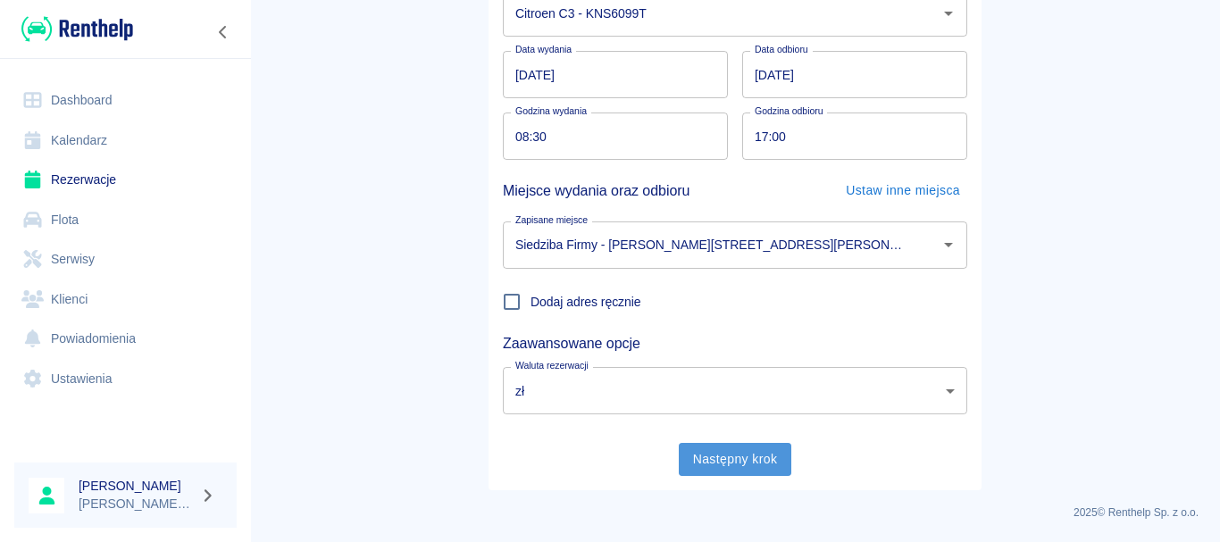
click at [743, 465] on button "Następny krok" at bounding box center [735, 459] width 113 height 33
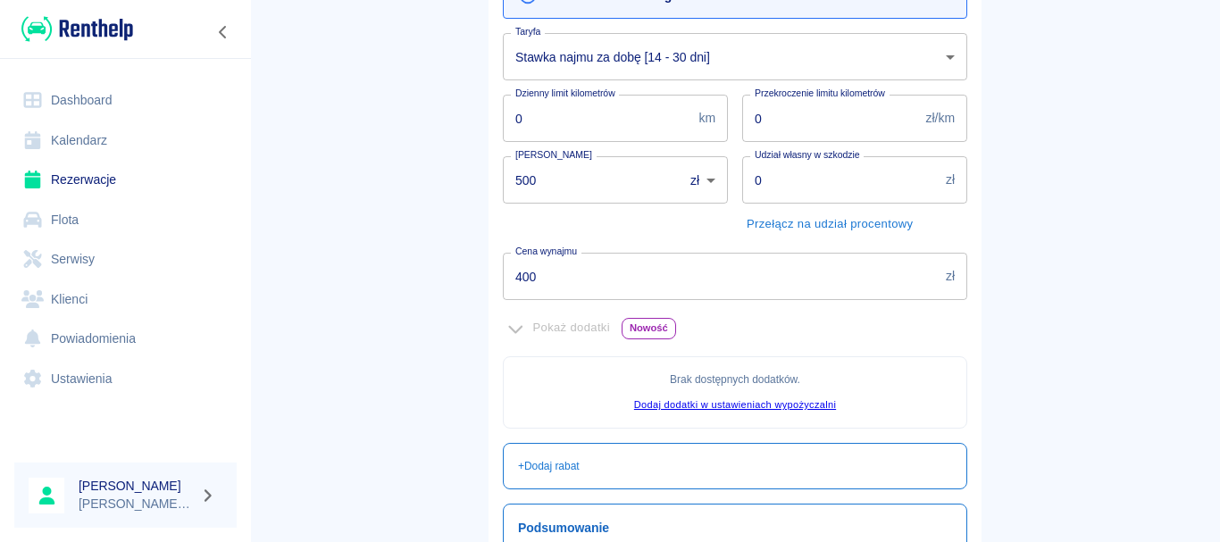
scroll to position [144, 0]
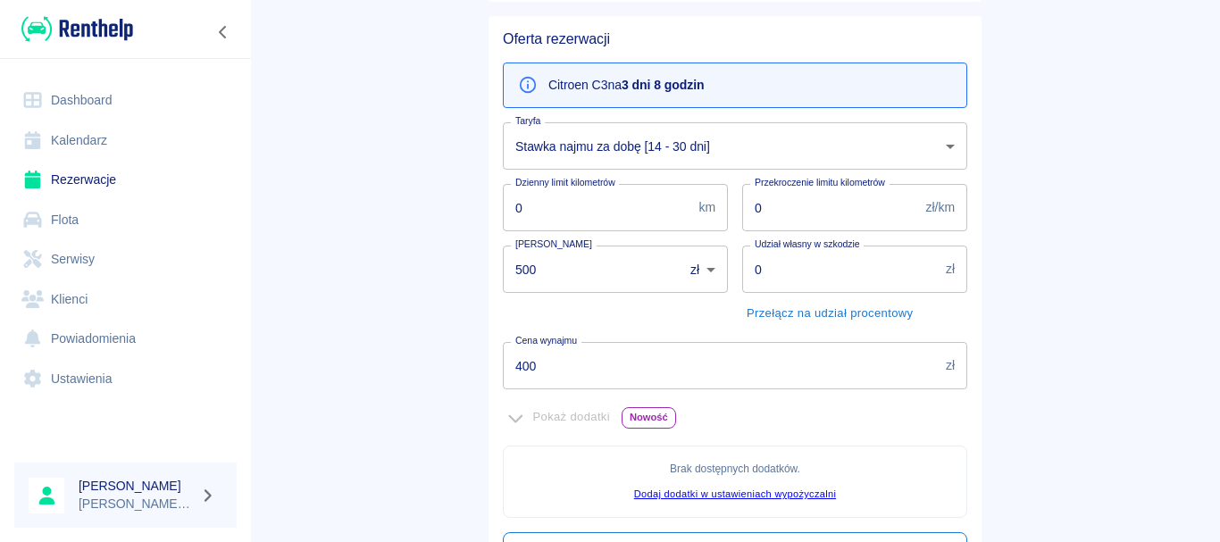
click at [691, 137] on body "Używamy plików Cookies, by zapewnić Ci najlepsze możliwe doświadczenie. Aby dow…" at bounding box center [610, 271] width 1220 height 542
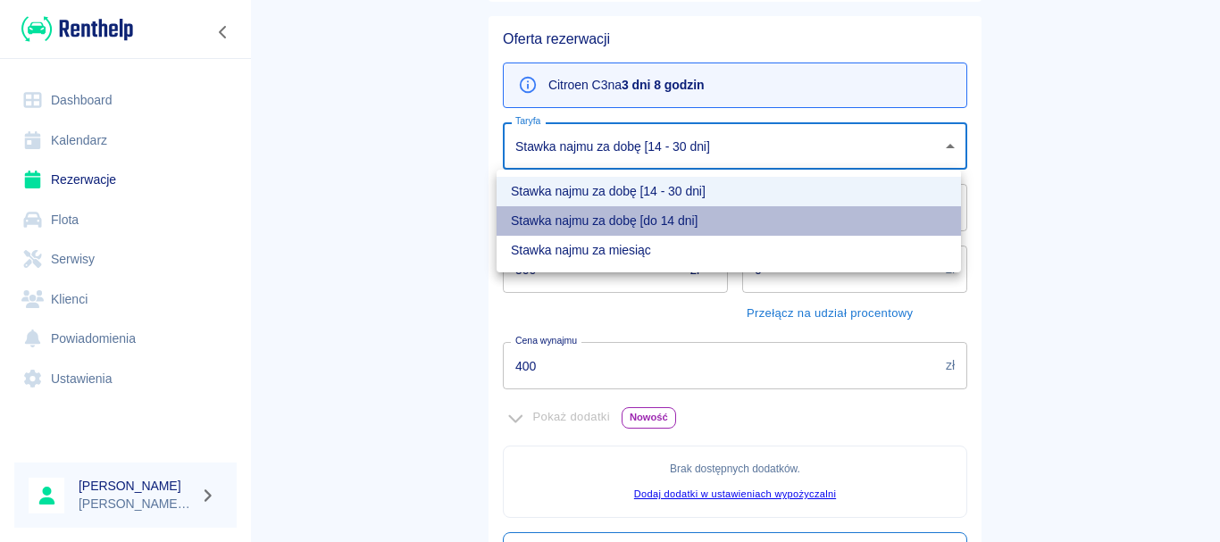
click at [579, 221] on li "Stawka najmu za dobę [do 14 dni]" at bounding box center [729, 220] width 465 height 29
type input "9c232039-3f21-440a-a92e-f41d35dc85a9"
type input "480"
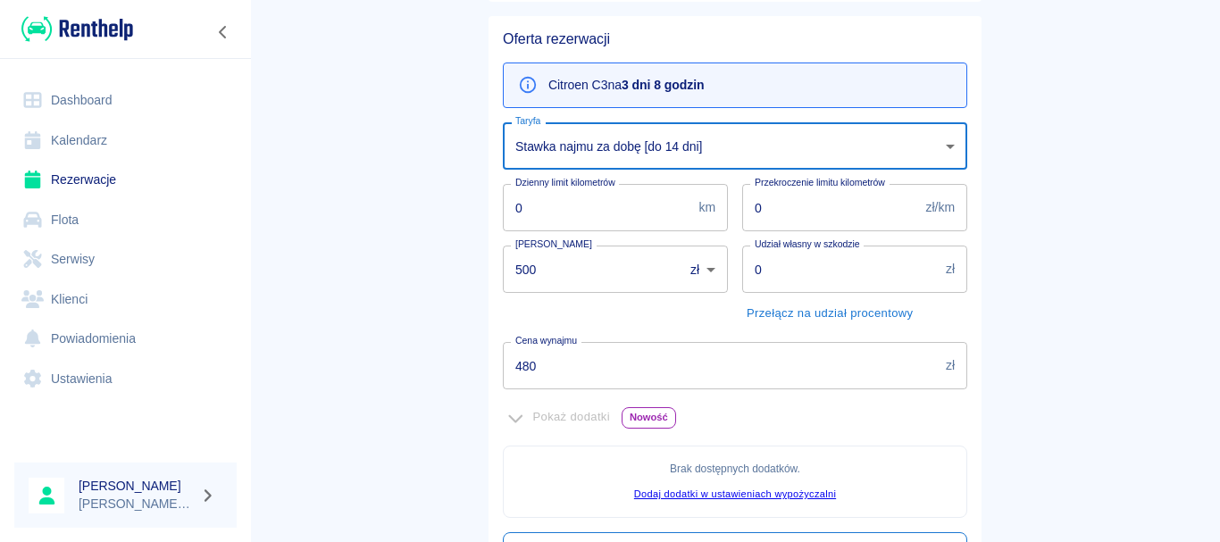
click at [538, 282] on input "500" at bounding box center [587, 269] width 168 height 47
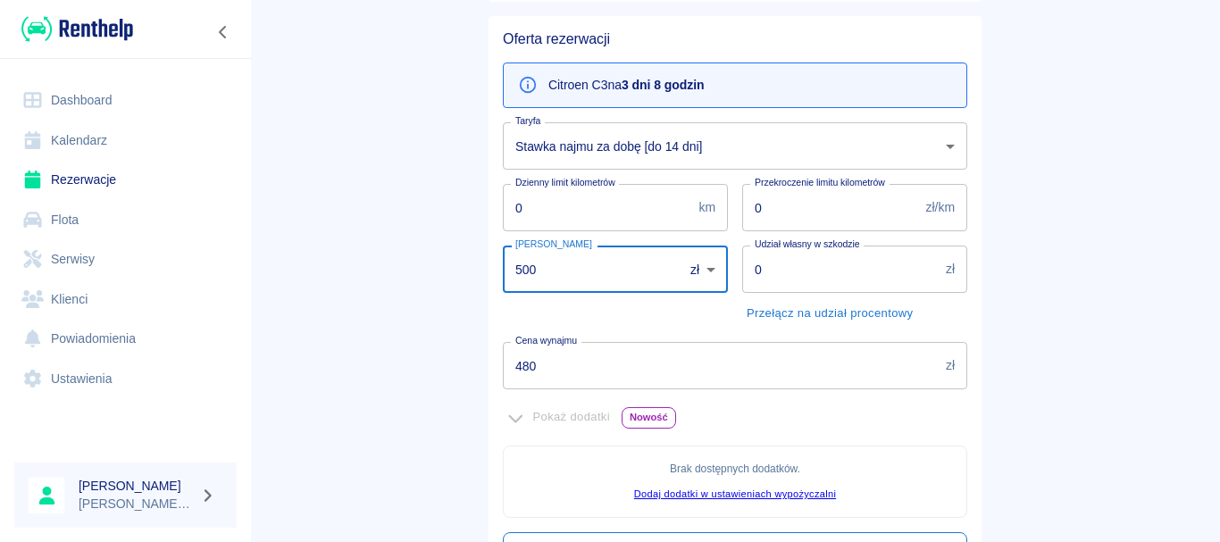
click at [538, 282] on input "500" at bounding box center [587, 269] width 168 height 47
type input "5"
type input "0"
click at [410, 374] on main "Rezerwacje Dodaj rezerwację Podstawowe dane 2 Oferta 3 Klient 4 Podsumowanie Of…" at bounding box center [735, 345] width 970 height 935
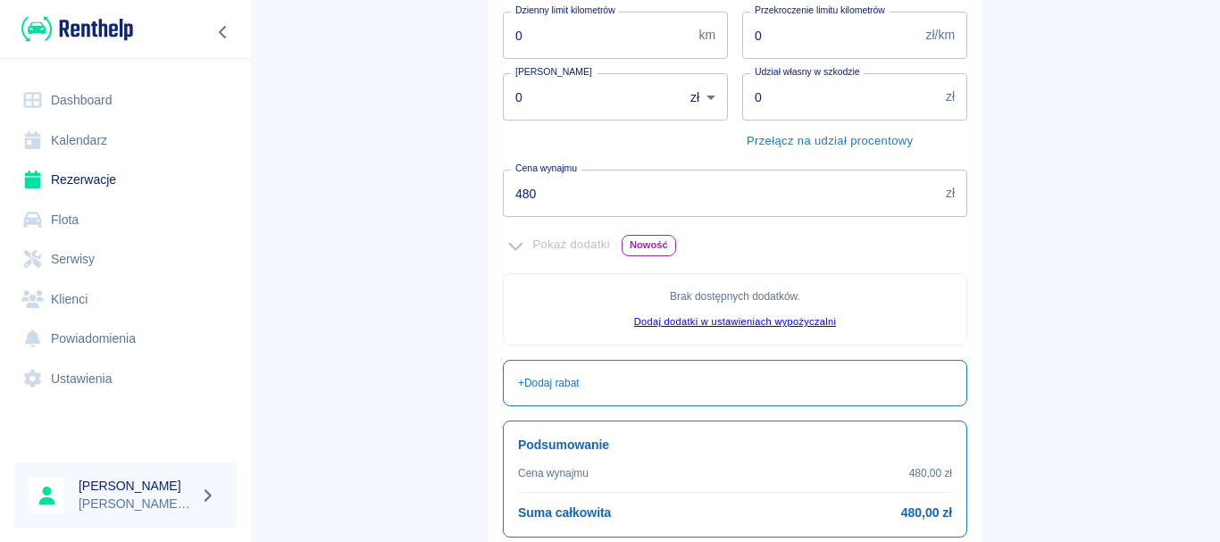
scroll to position [466, 0]
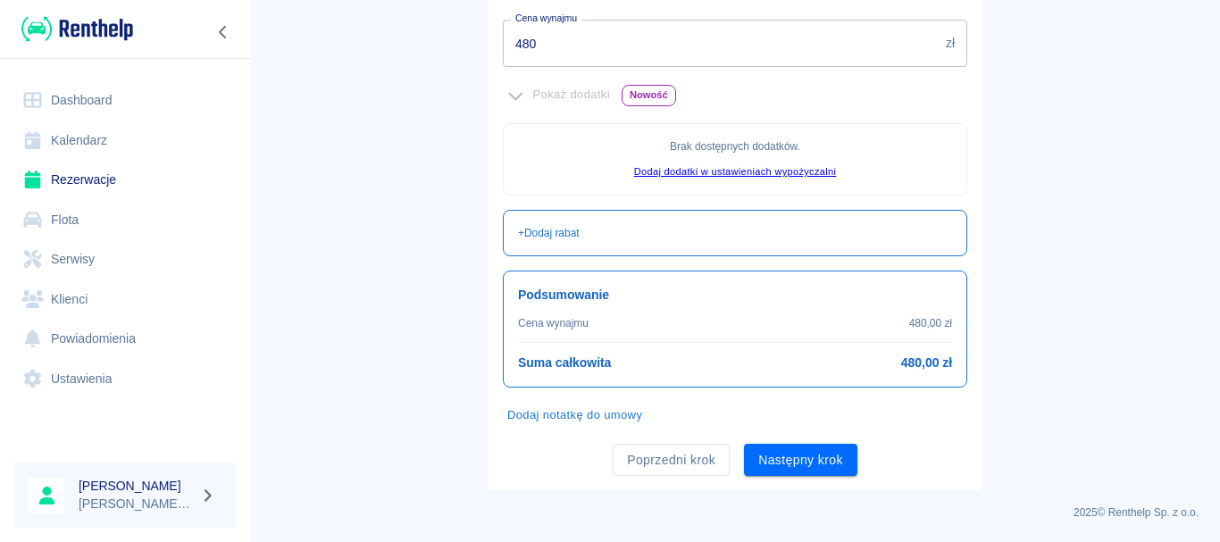
click at [568, 412] on button "Dodaj notatkę do umowy" at bounding box center [575, 416] width 144 height 28
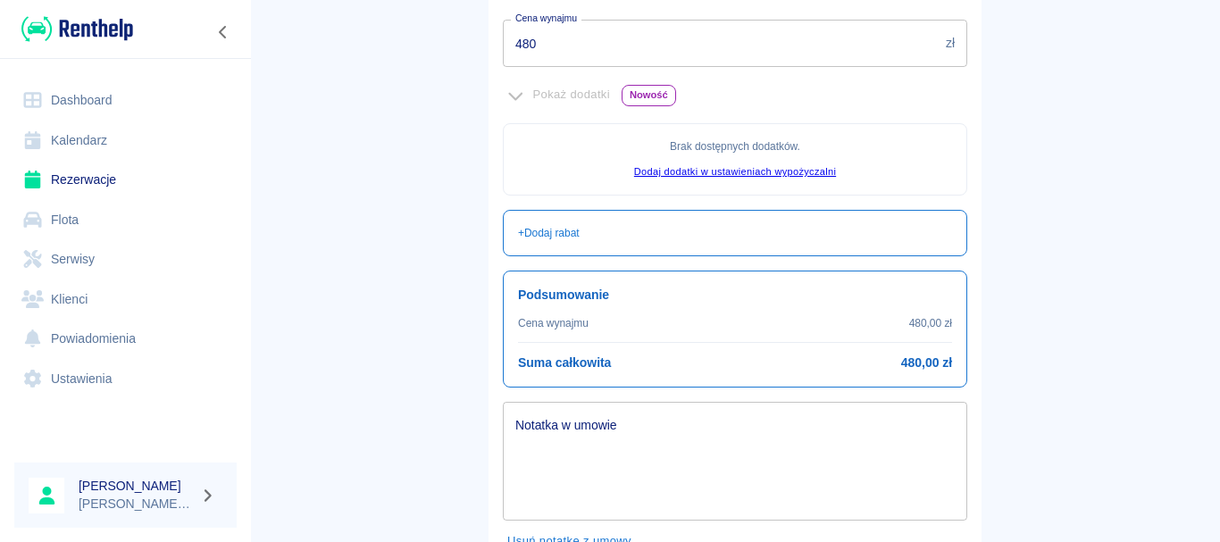
click at [549, 406] on div "x Notatka w umowie" at bounding box center [735, 461] width 465 height 119
drag, startPoint x: 549, startPoint y: 406, endPoint x: 549, endPoint y: 448, distance: 42.0
click at [549, 447] on textarea "Notatka w umowie" at bounding box center [735, 461] width 440 height 89
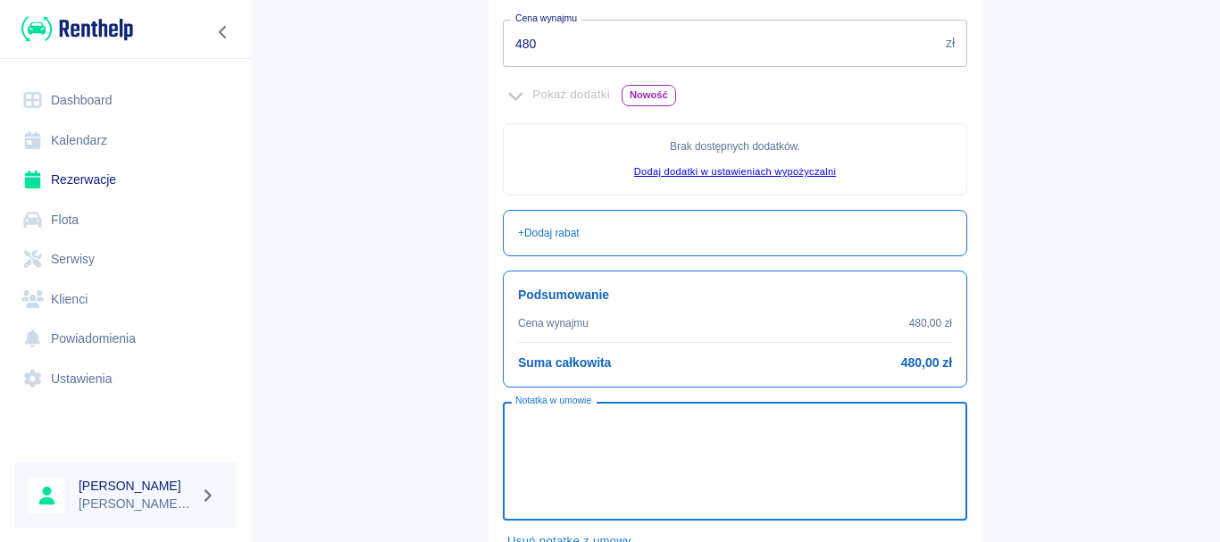
paste textarea "Wynajem bezpłatny dla użytkownika pojazdu. Rozliczenie w ramach ZL 288/2025."
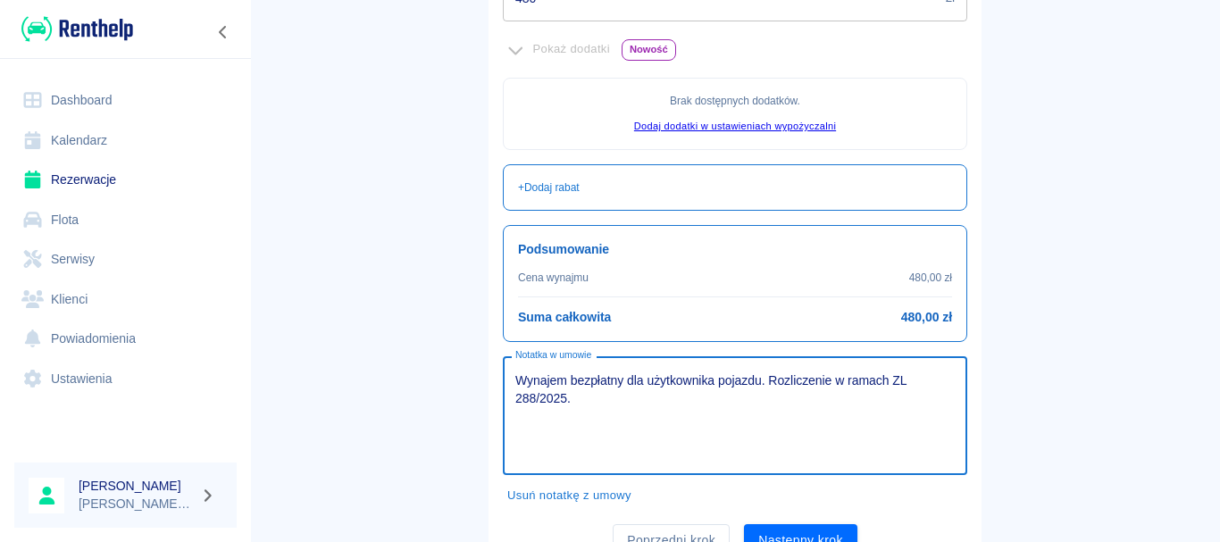
scroll to position [592, 0]
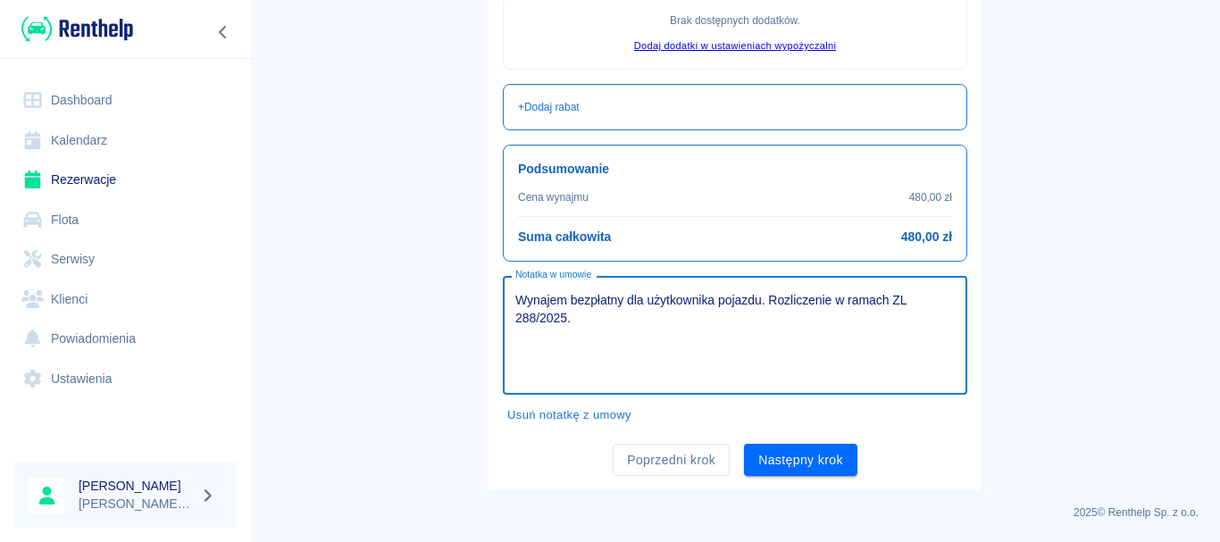
click at [515, 315] on textarea "Wynajem bezpłatny dla użytkownika pojazdu. Rozliczenie w ramach ZL 288/2025." at bounding box center [735, 335] width 440 height 89
click at [515, 314] on textarea "Wynajem bezpłatny dla użytkownika pojazdu. Rozliczenie w ramach ZL 288/2025." at bounding box center [735, 335] width 440 height 89
type textarea "Wynajem bezpłatny dla użytkownika pojazdu. Rozliczenie w ramach ZL 380/2025."
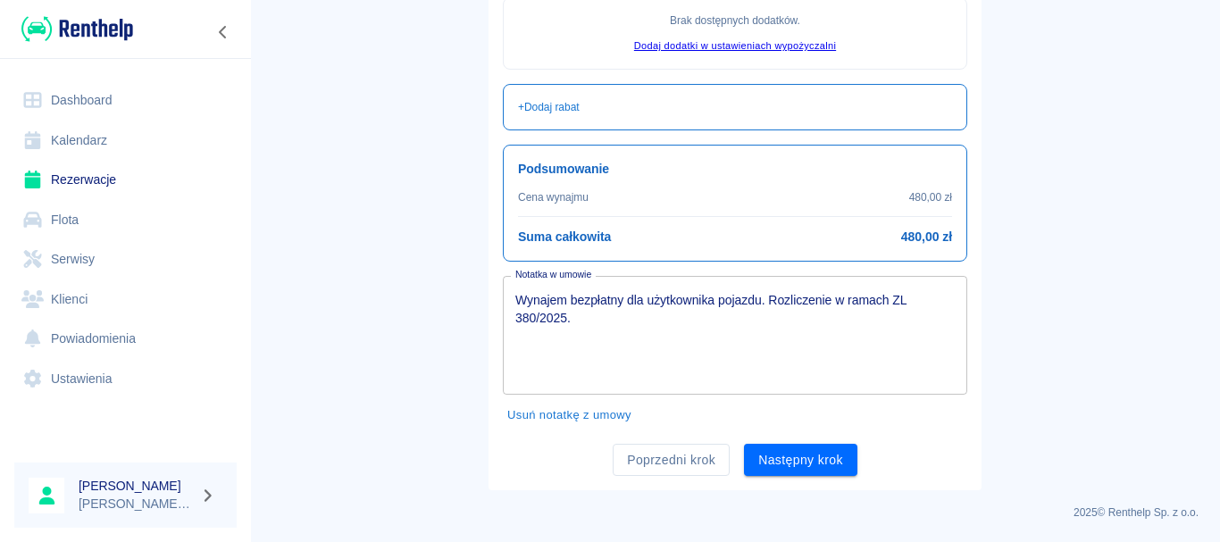
click at [789, 470] on button "Następny krok" at bounding box center [800, 460] width 113 height 33
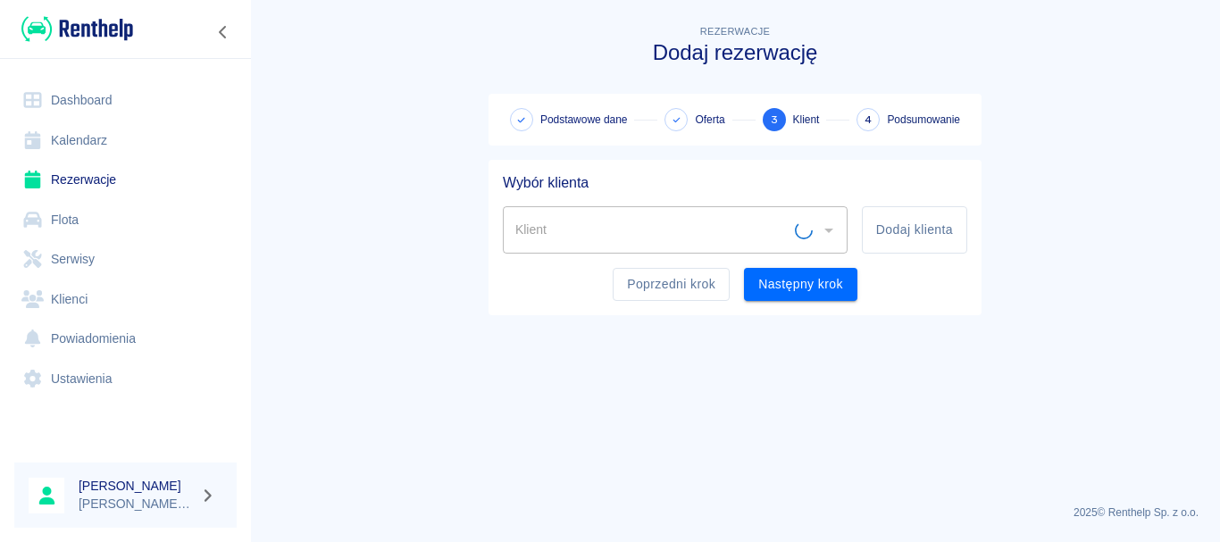
scroll to position [0, 0]
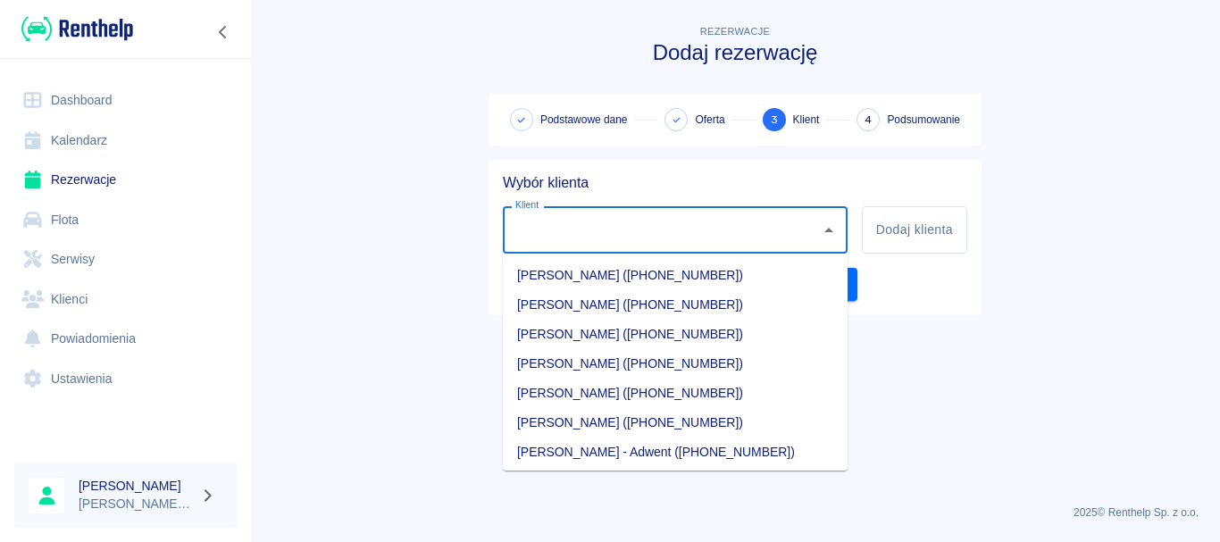
click at [620, 219] on input "Klient" at bounding box center [662, 229] width 302 height 31
click at [967, 330] on main "Rezerwacje Dodaj rezerwację Podstawowe dane Oferta 3 Klient 4 Podsumowanie Wybó…" at bounding box center [735, 255] width 970 height 469
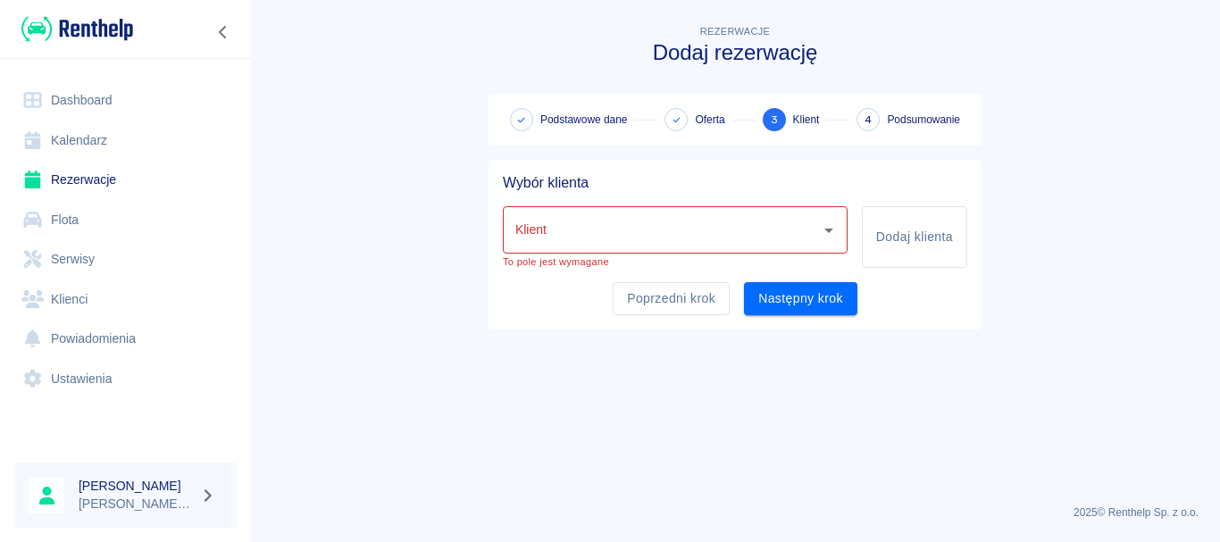
click at [711, 228] on input "Klient" at bounding box center [662, 229] width 302 height 31
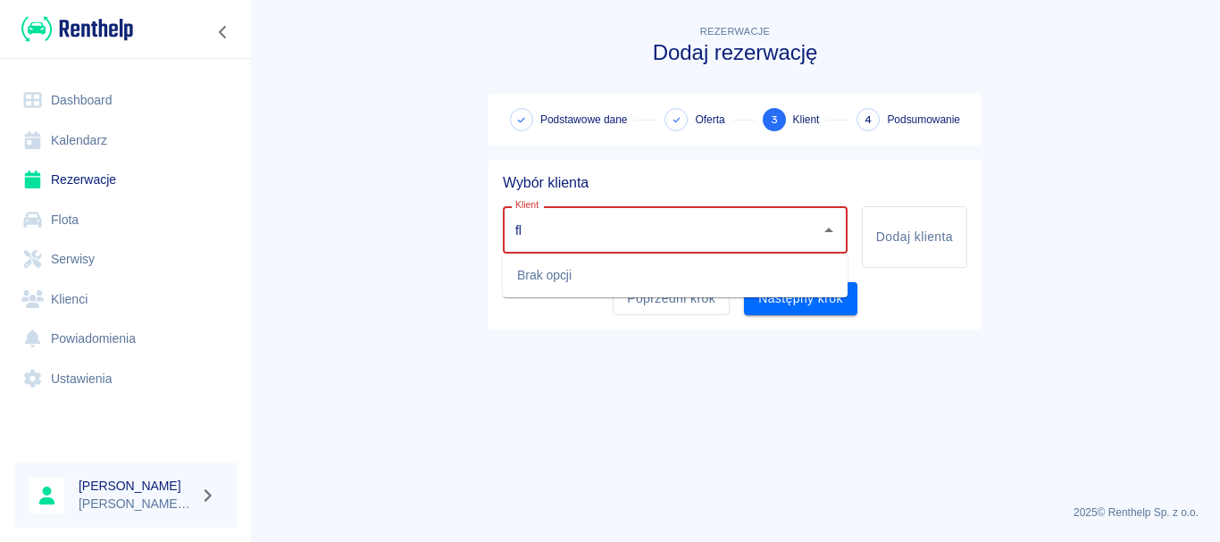
type input "f"
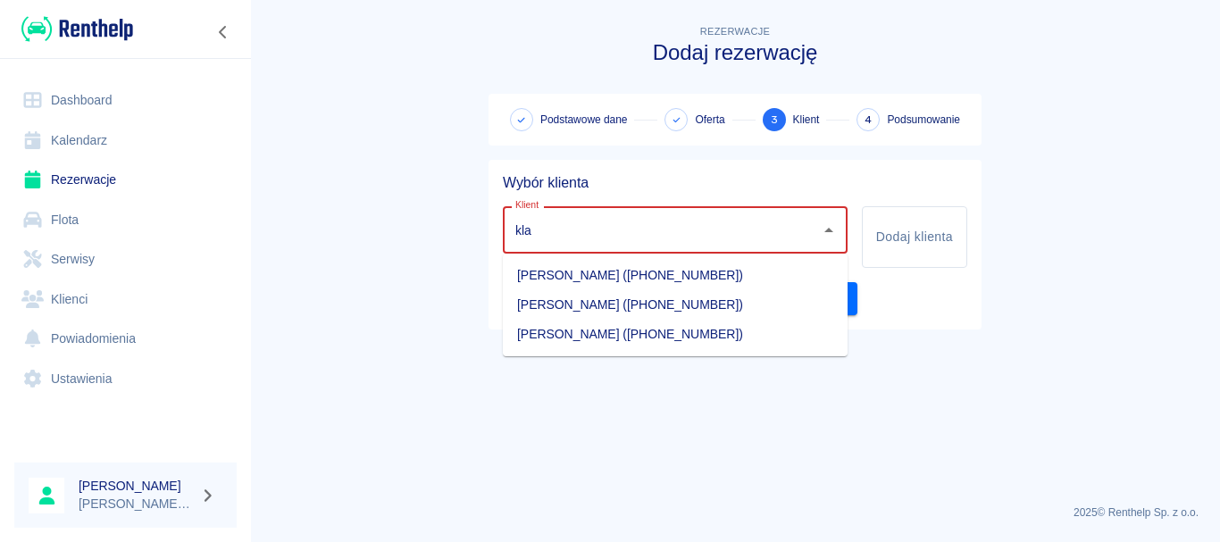
click at [628, 325] on li "Paweł Klag (+48882150005)" at bounding box center [675, 334] width 345 height 29
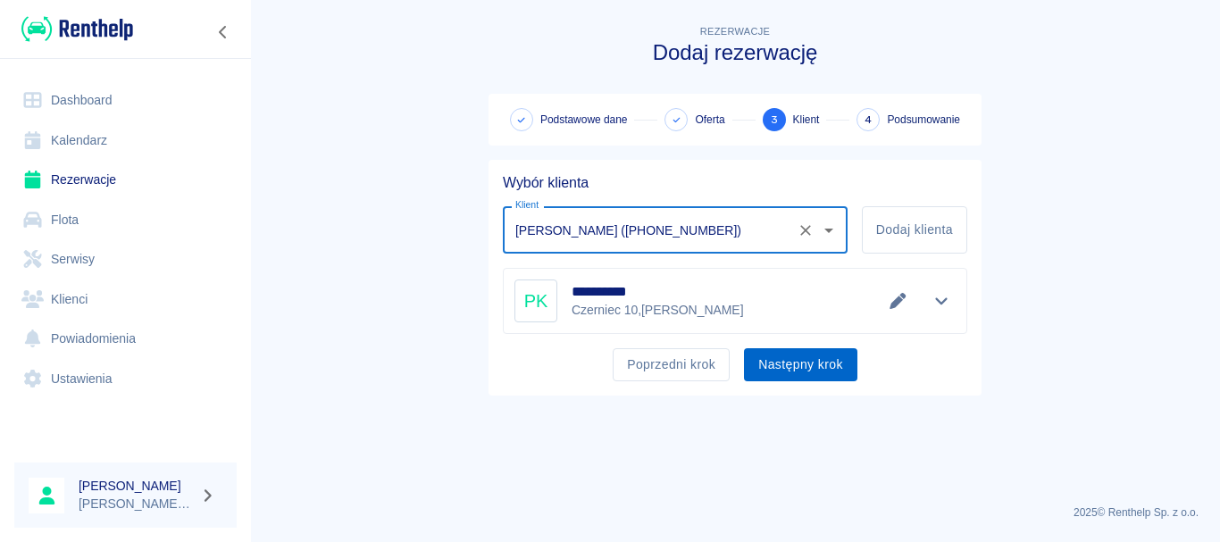
type input "Paweł Klag (+48882150005)"
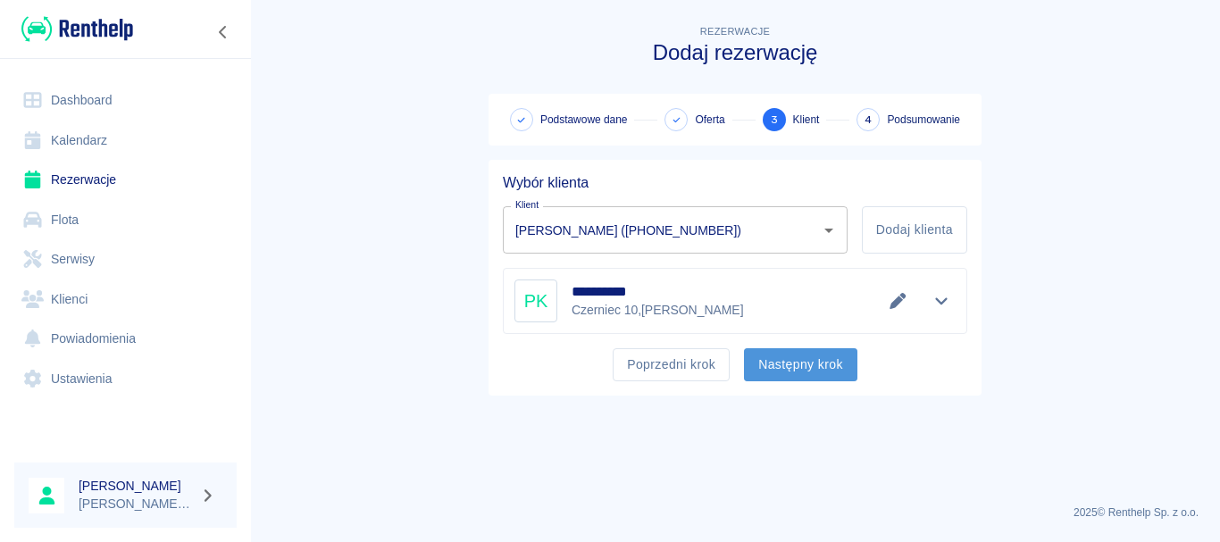
click at [841, 366] on button "Następny krok" at bounding box center [800, 364] width 113 height 33
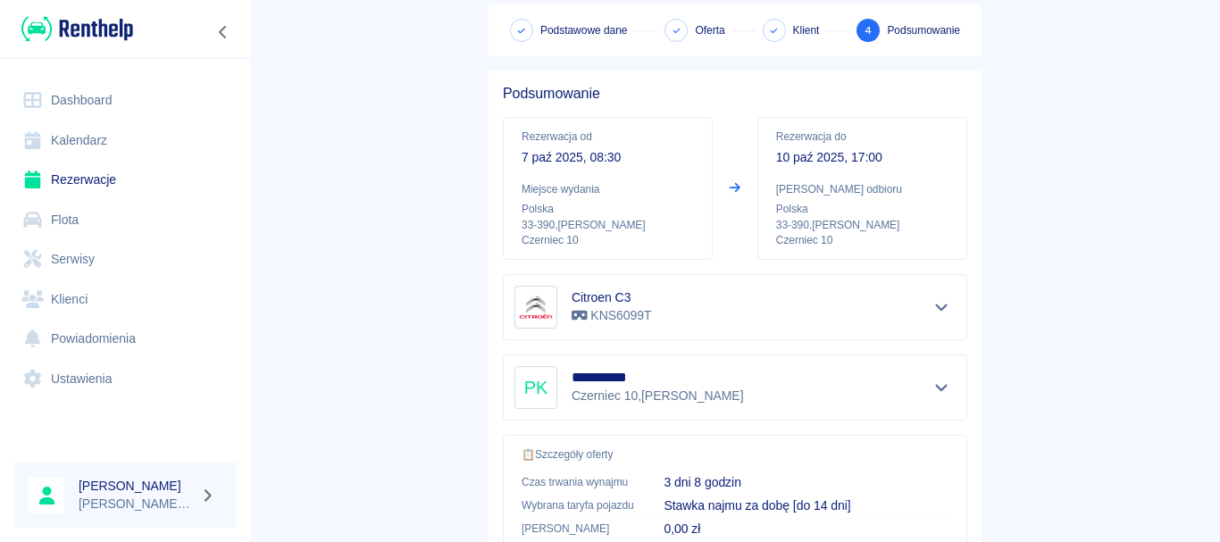
scroll to position [447, 0]
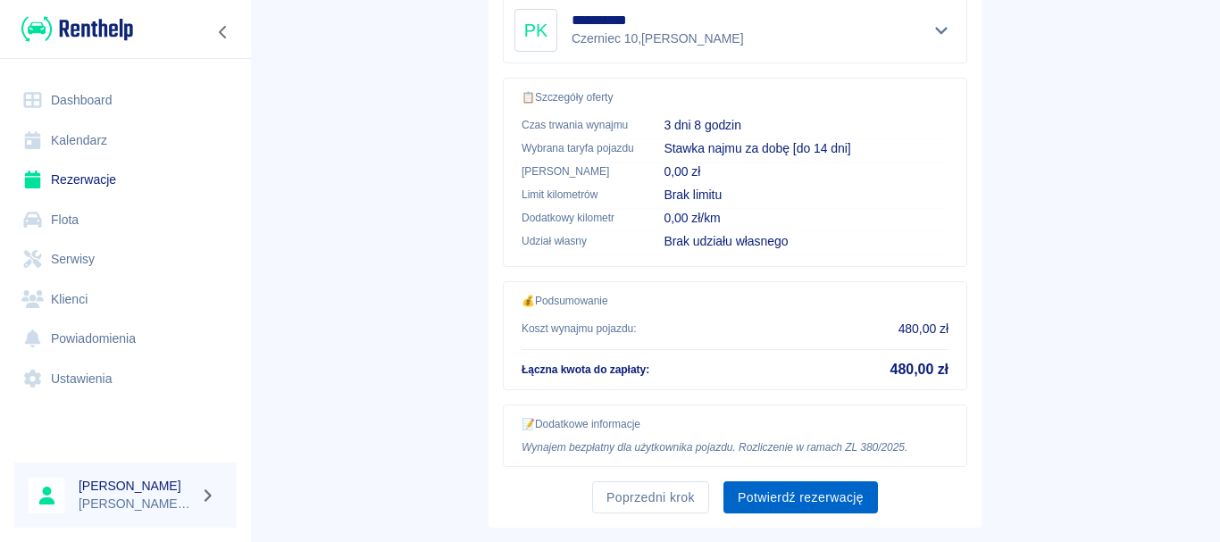
click at [835, 501] on button "Potwierdź rezerwację" at bounding box center [801, 498] width 155 height 33
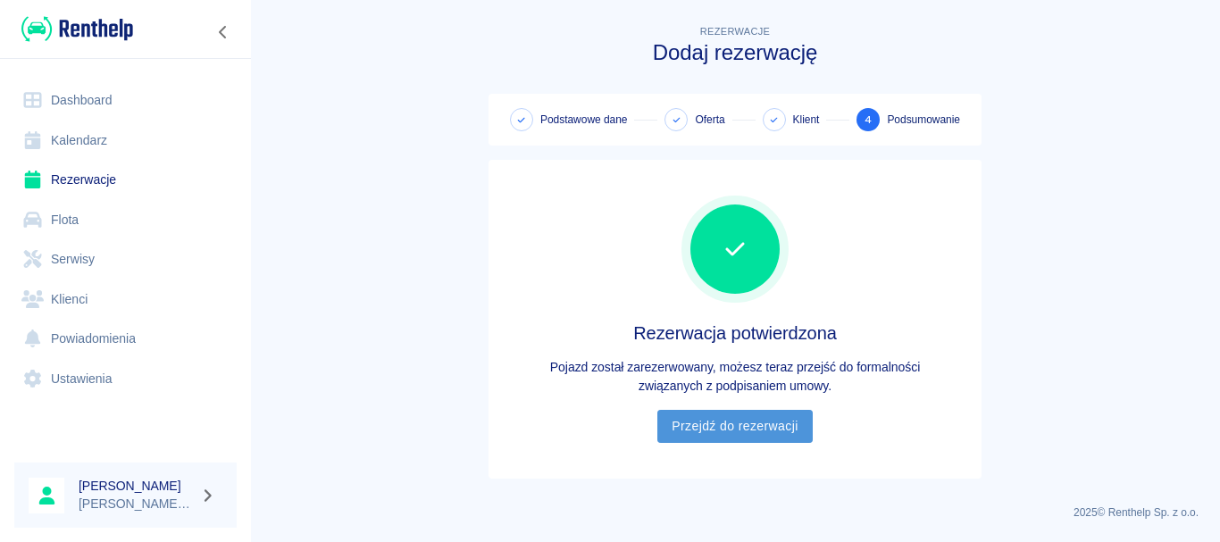
click at [797, 415] on link "Przejdź do rezerwacji" at bounding box center [735, 426] width 155 height 33
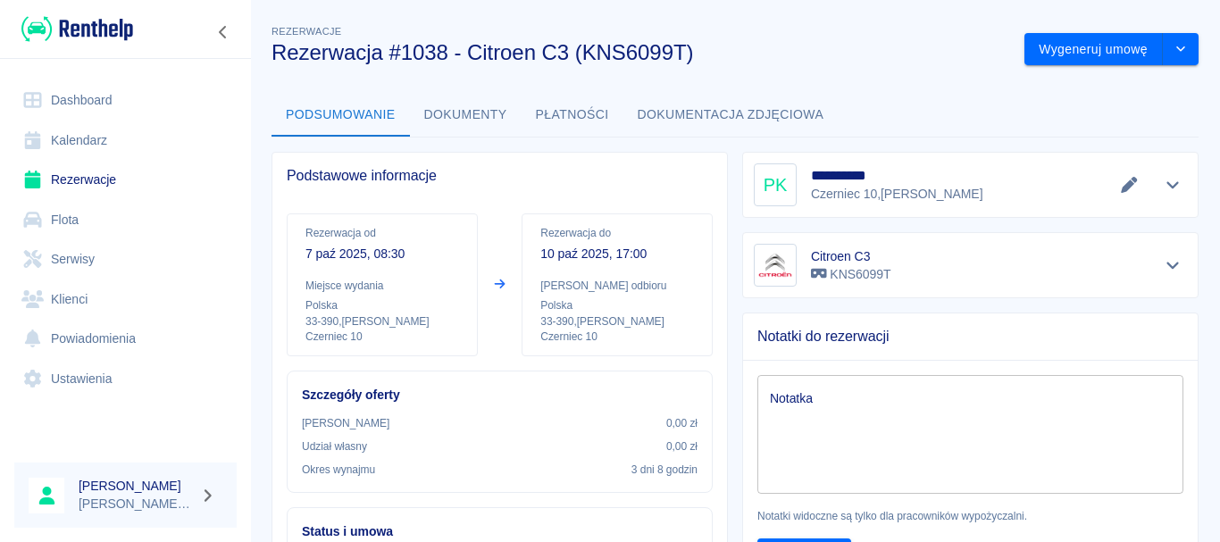
click at [126, 189] on link "Rezerwacje" at bounding box center [125, 180] width 222 height 40
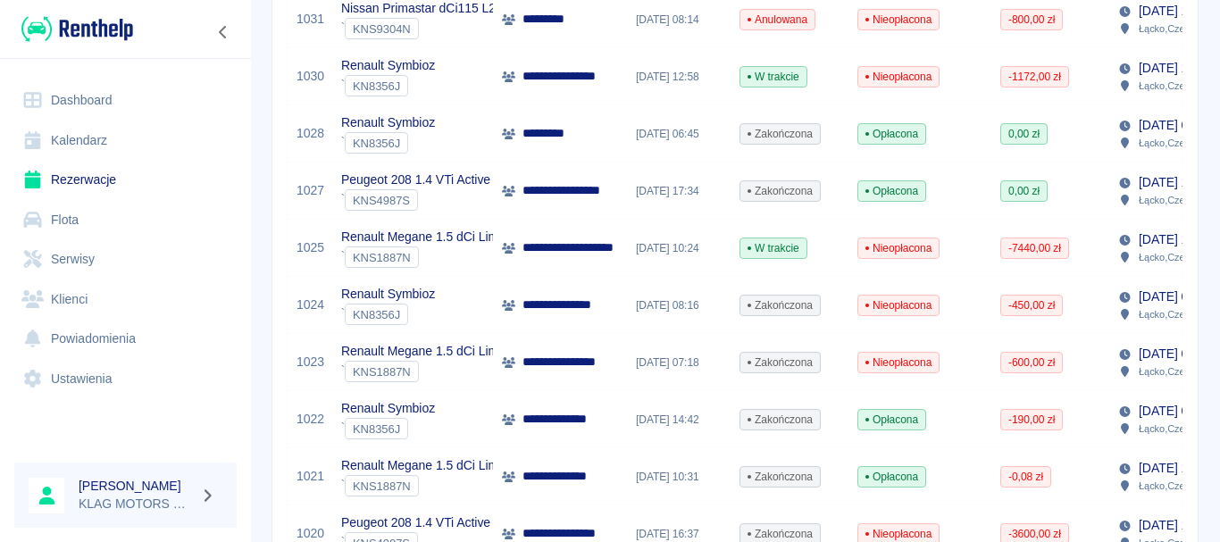
scroll to position [715, 0]
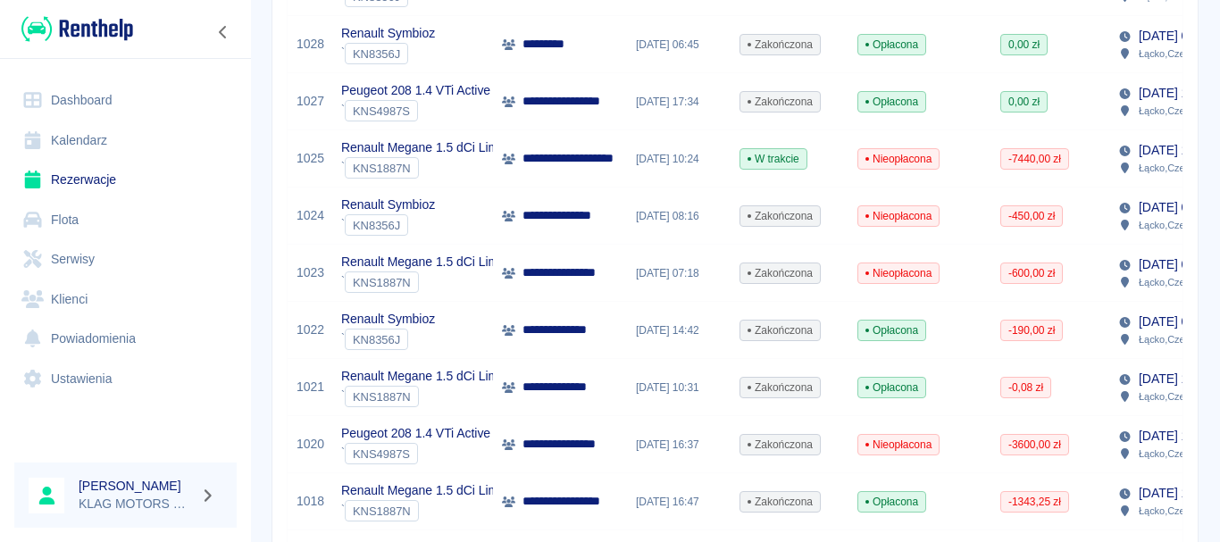
click at [478, 221] on div "Renault Symbioz ` KN8356J" at bounding box center [412, 216] width 161 height 57
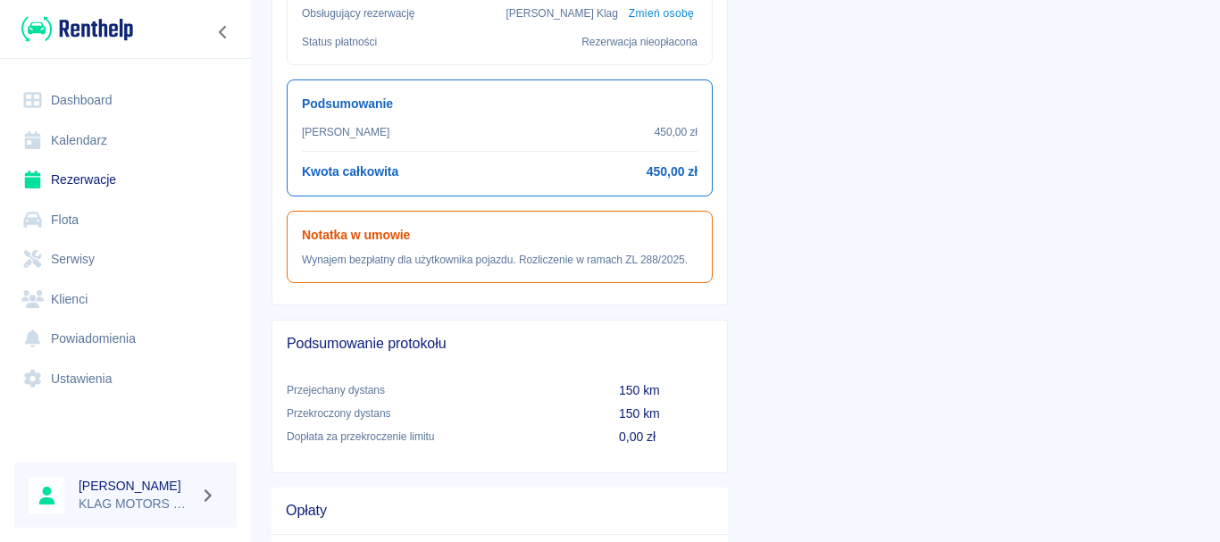
scroll to position [636, 0]
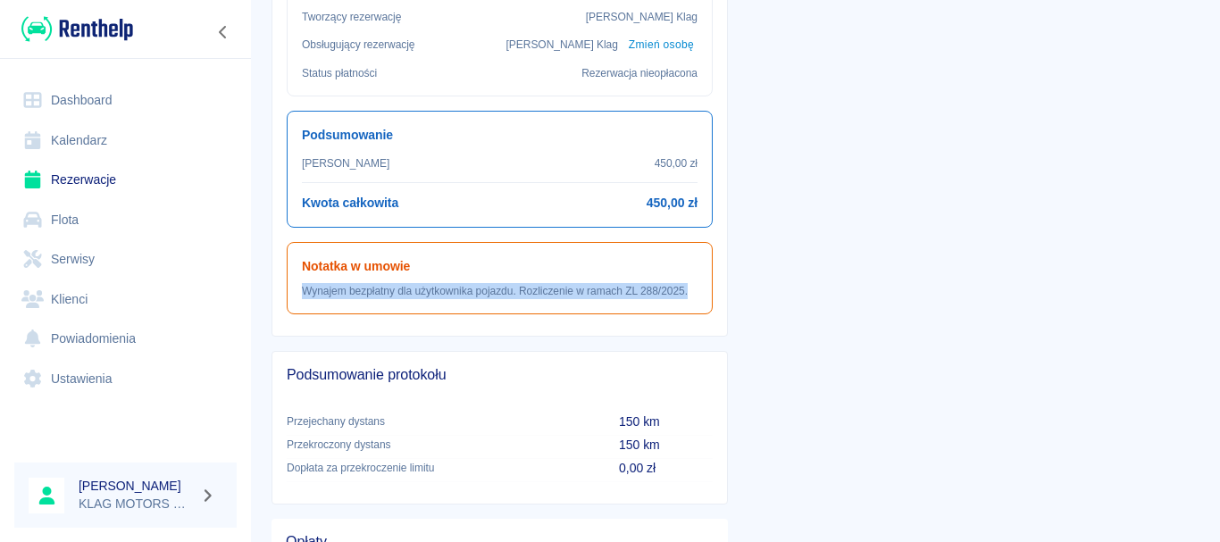
drag, startPoint x: 298, startPoint y: 286, endPoint x: 692, endPoint y: 292, distance: 394.0
click at [692, 292] on div "Notatka w umowie Wynajem bezpłatny dla użytkownika pojazdu. Rozliczenie w ramac…" at bounding box center [500, 278] width 426 height 72
copy p "Wynajem bezpłatny dla użytkownika pojazdu. Rozliczenie w ramach ZL 288/2025."
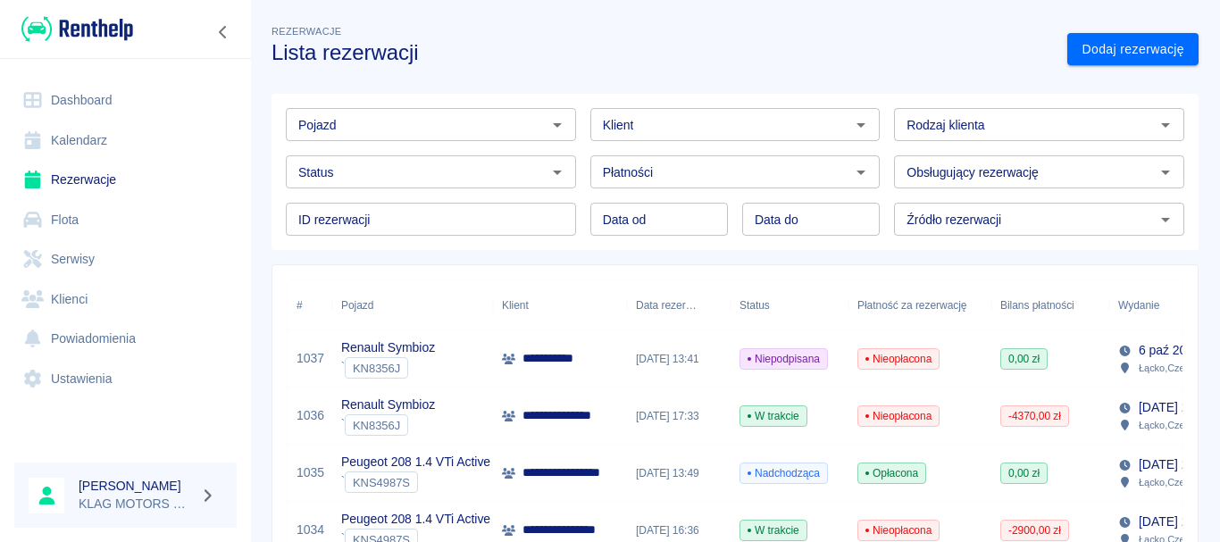
click at [454, 361] on div "Renault Symbioz ` KN8356J" at bounding box center [412, 359] width 161 height 57
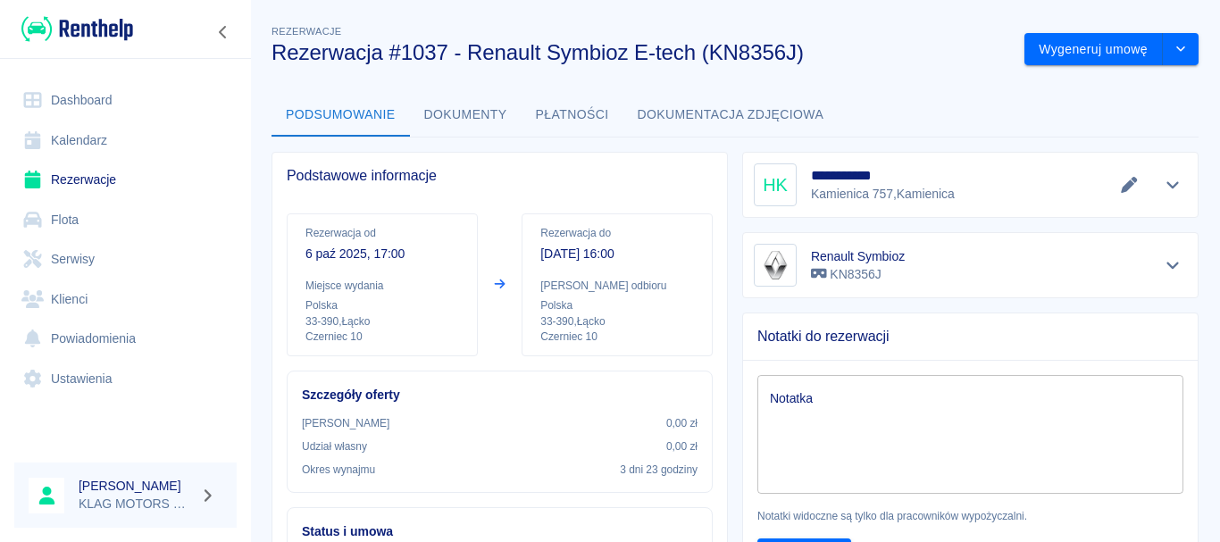
click at [1121, 187] on icon "Edytuj dane" at bounding box center [1129, 185] width 16 height 16
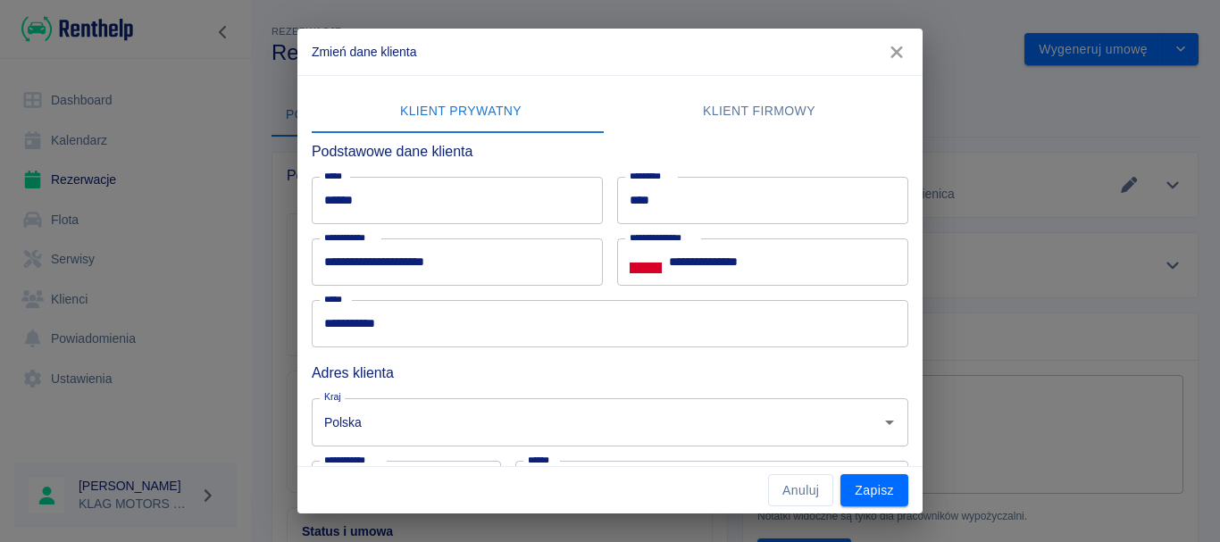
click at [880, 46] on button "button" at bounding box center [897, 52] width 38 height 33
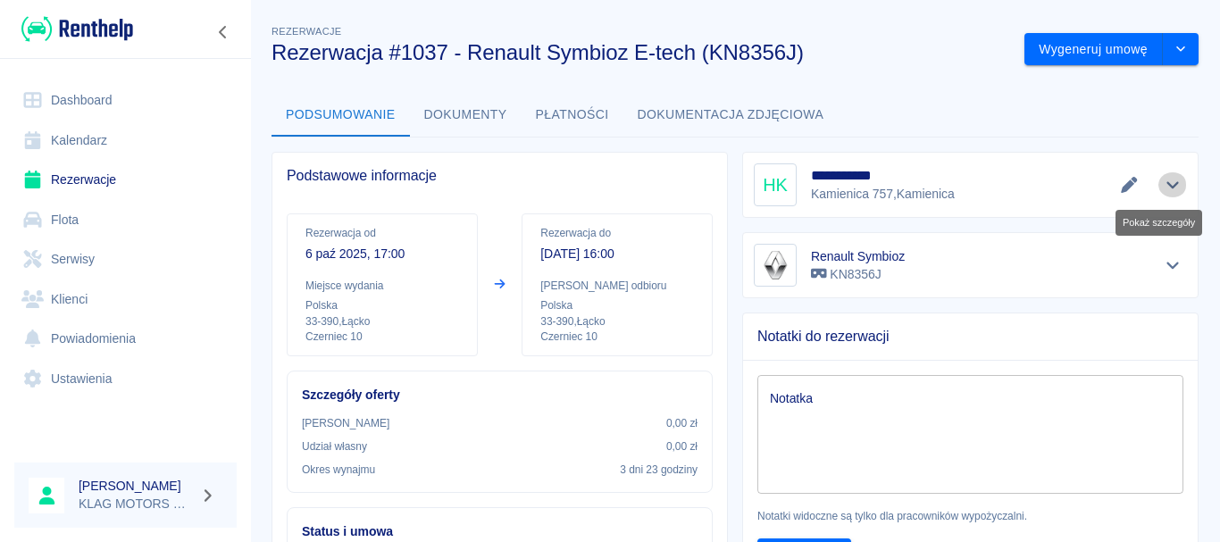
click at [1163, 189] on icon "Pokaż szczegóły" at bounding box center [1173, 185] width 21 height 16
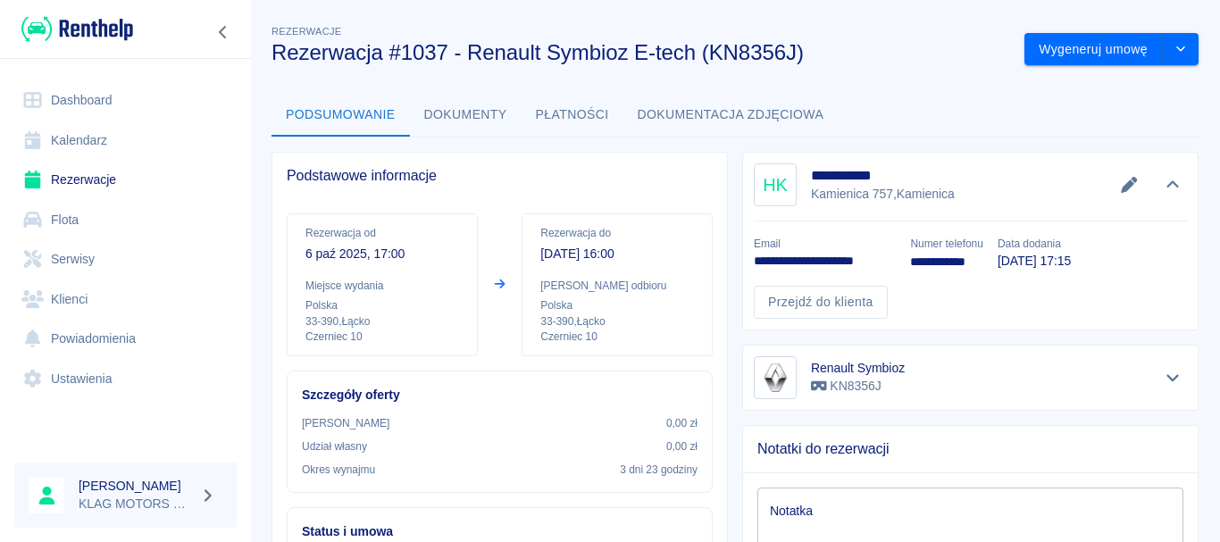
click at [1119, 180] on icon "Edytuj dane" at bounding box center [1129, 185] width 21 height 16
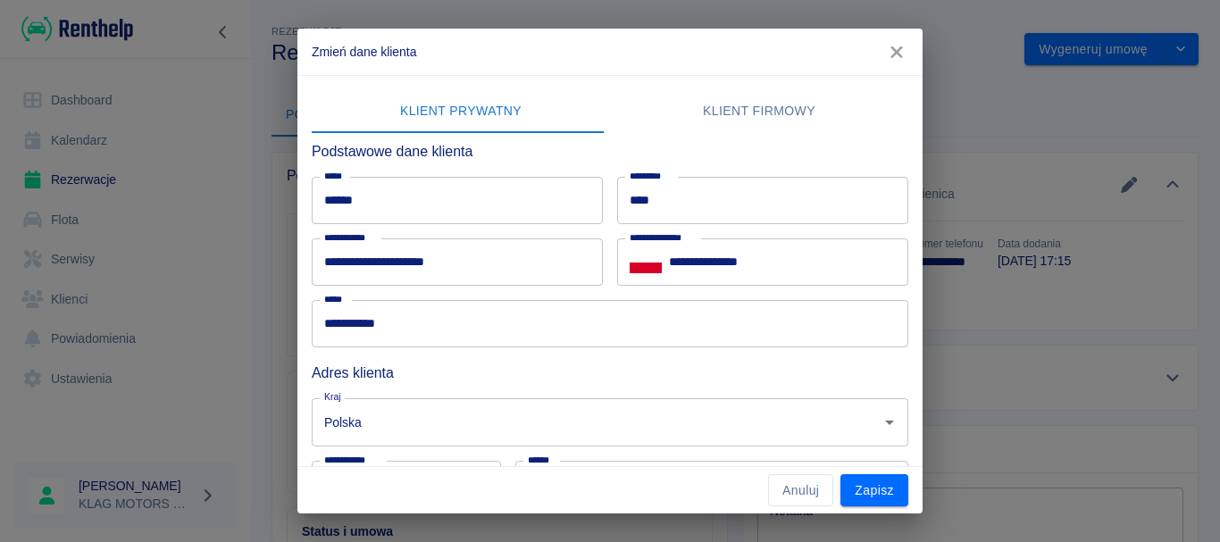
click at [896, 46] on icon "button" at bounding box center [896, 52] width 23 height 19
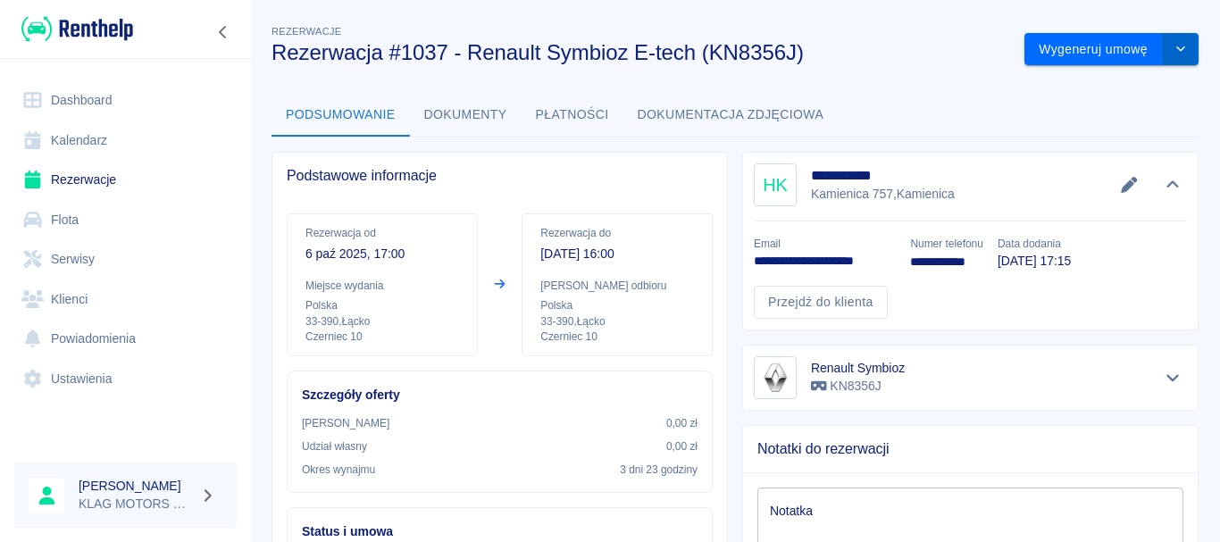
click at [1185, 50] on button "drop-down" at bounding box center [1181, 49] width 36 height 33
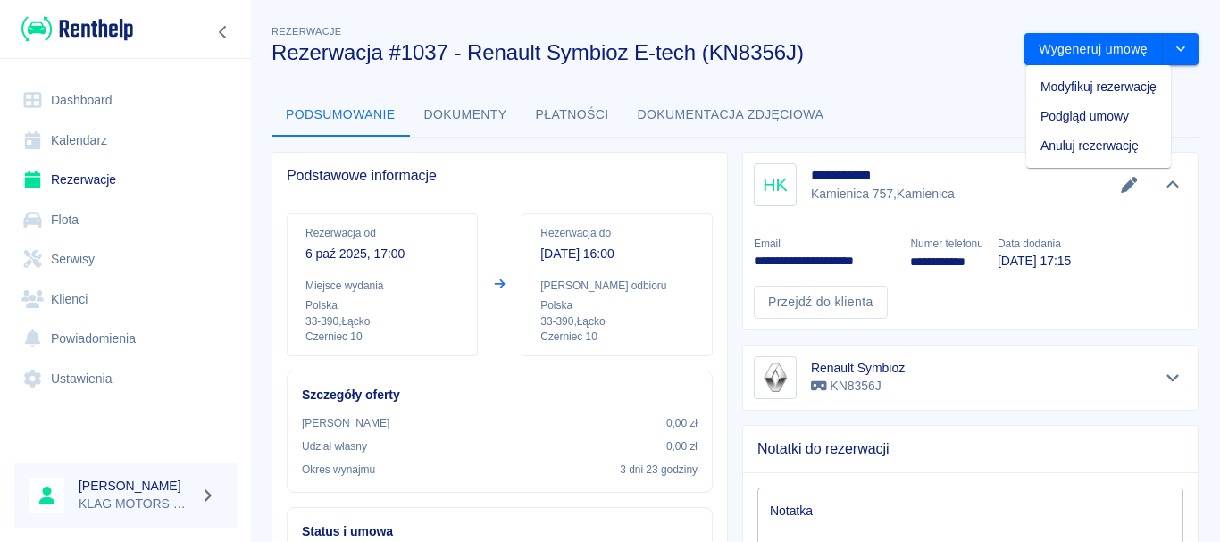
click at [1065, 82] on li "Modyfikuj rezerwację" at bounding box center [1099, 86] width 145 height 29
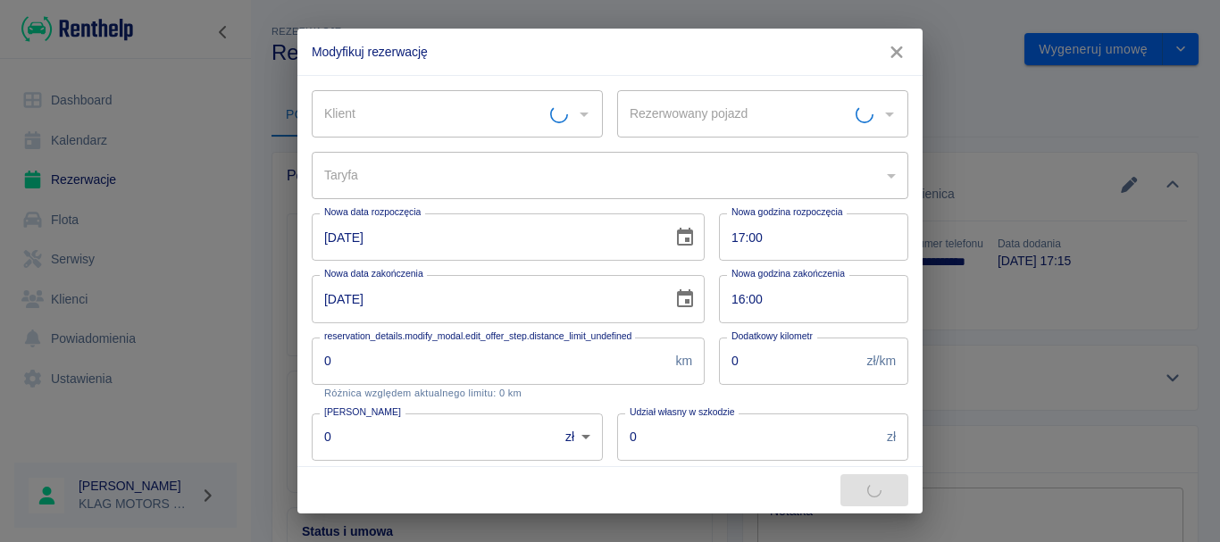
type input "Renault Symbioz - KN8356J"
type input "[PERSON_NAME]"
type input "6b716ff2-8e82-4fd0-a55d-9ecf6491e800"
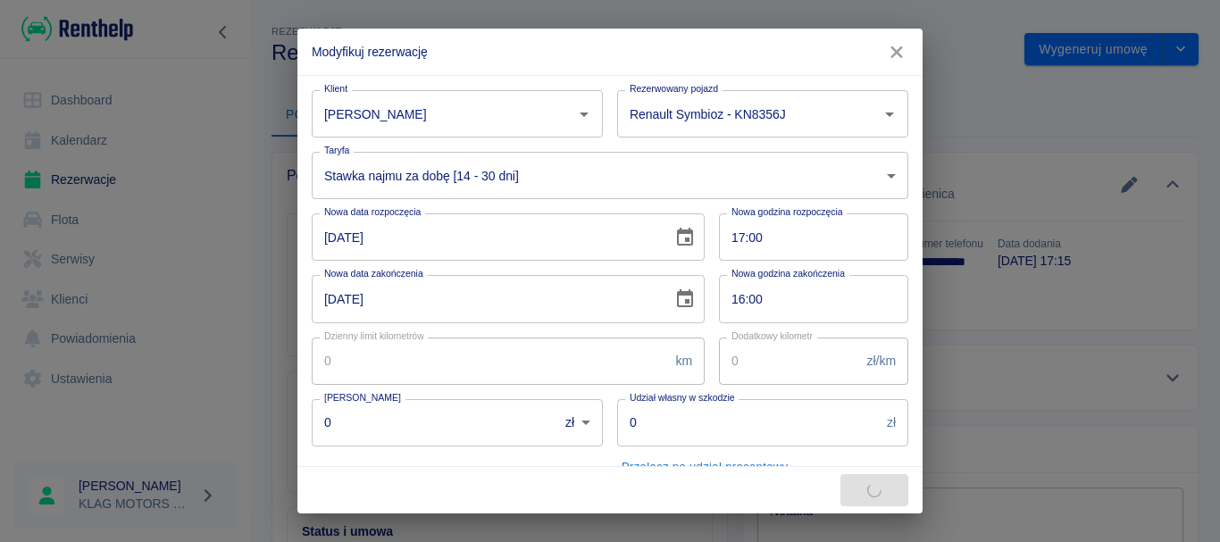
type input "600"
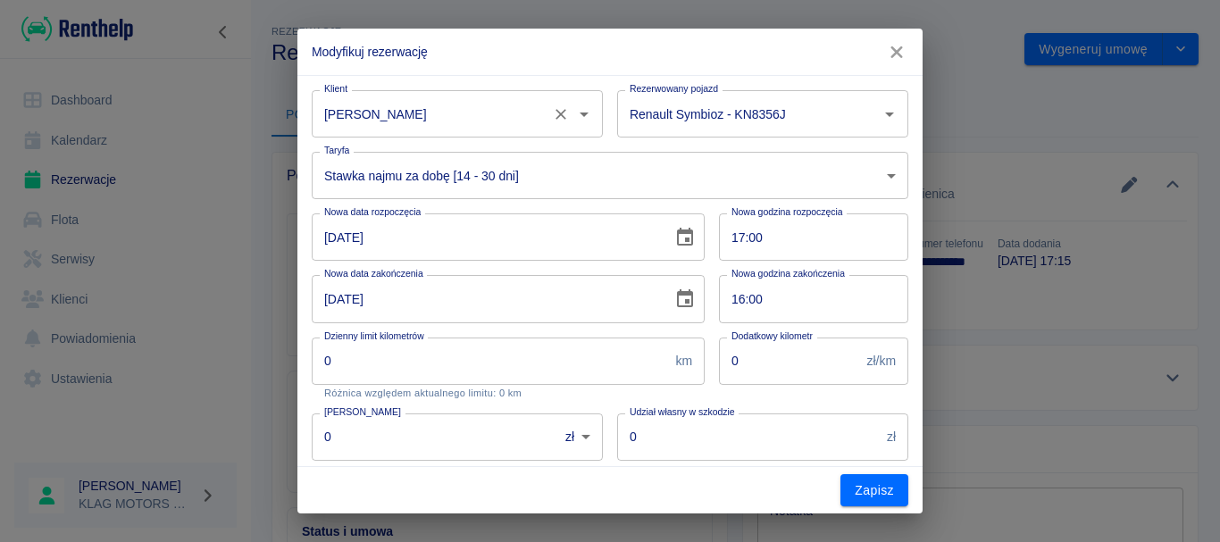
click at [457, 133] on div "[PERSON_NAME]" at bounding box center [457, 113] width 291 height 47
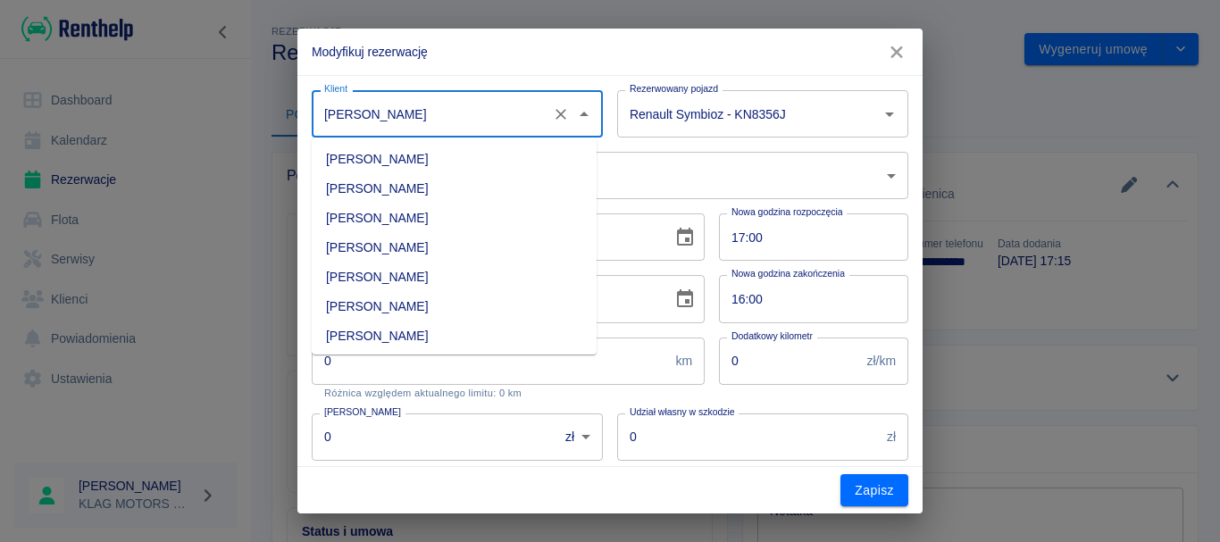
scroll to position [203, 0]
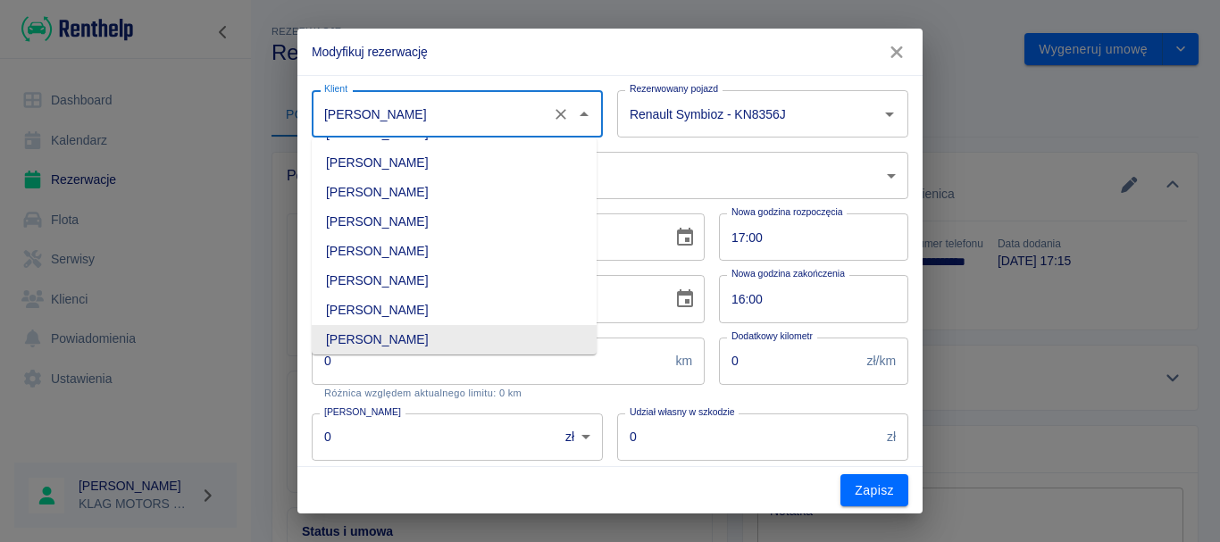
click at [880, 52] on button "button" at bounding box center [897, 52] width 38 height 33
